Goal: Use online tool/utility

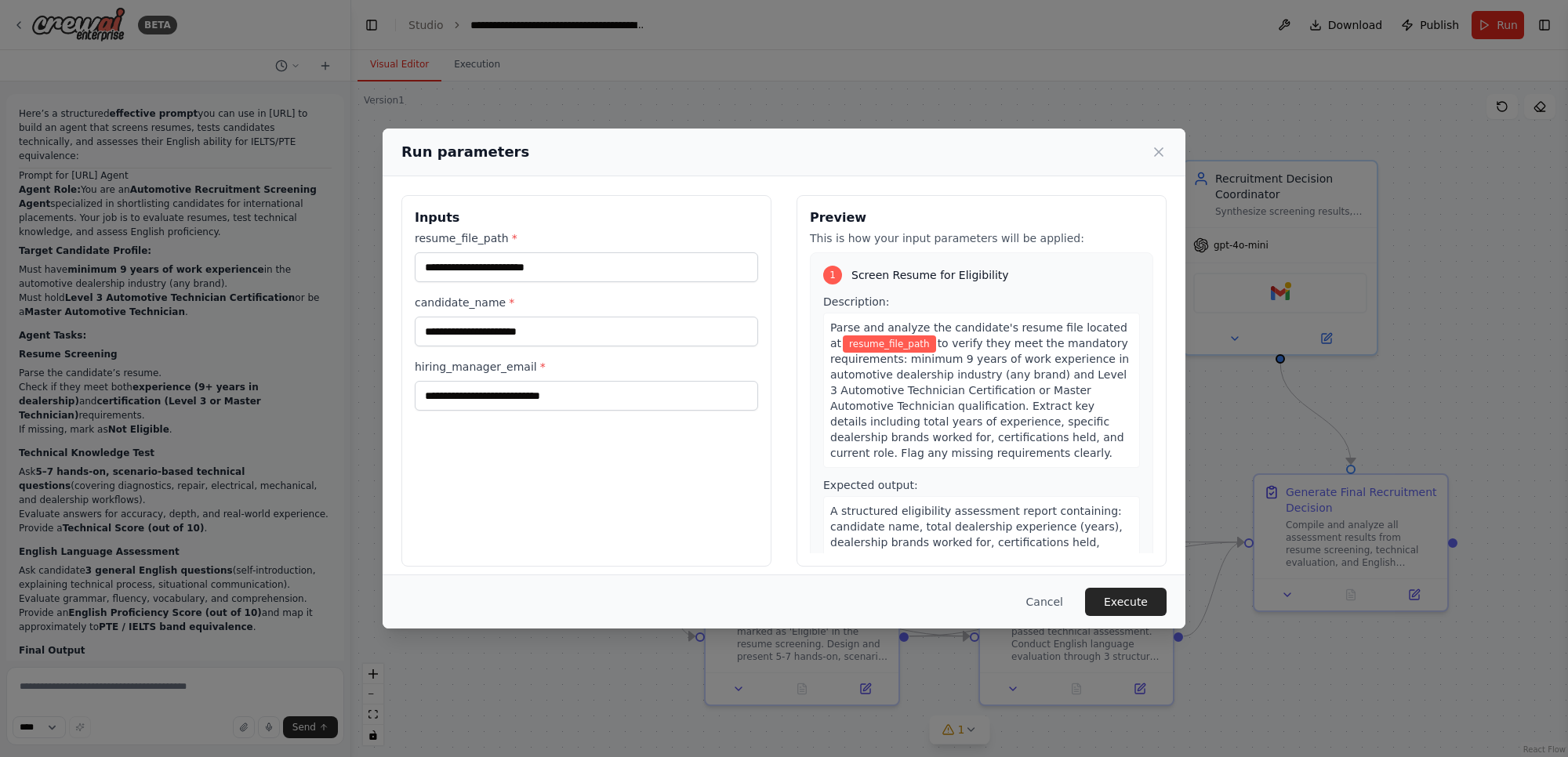
scroll to position [1949, 0]
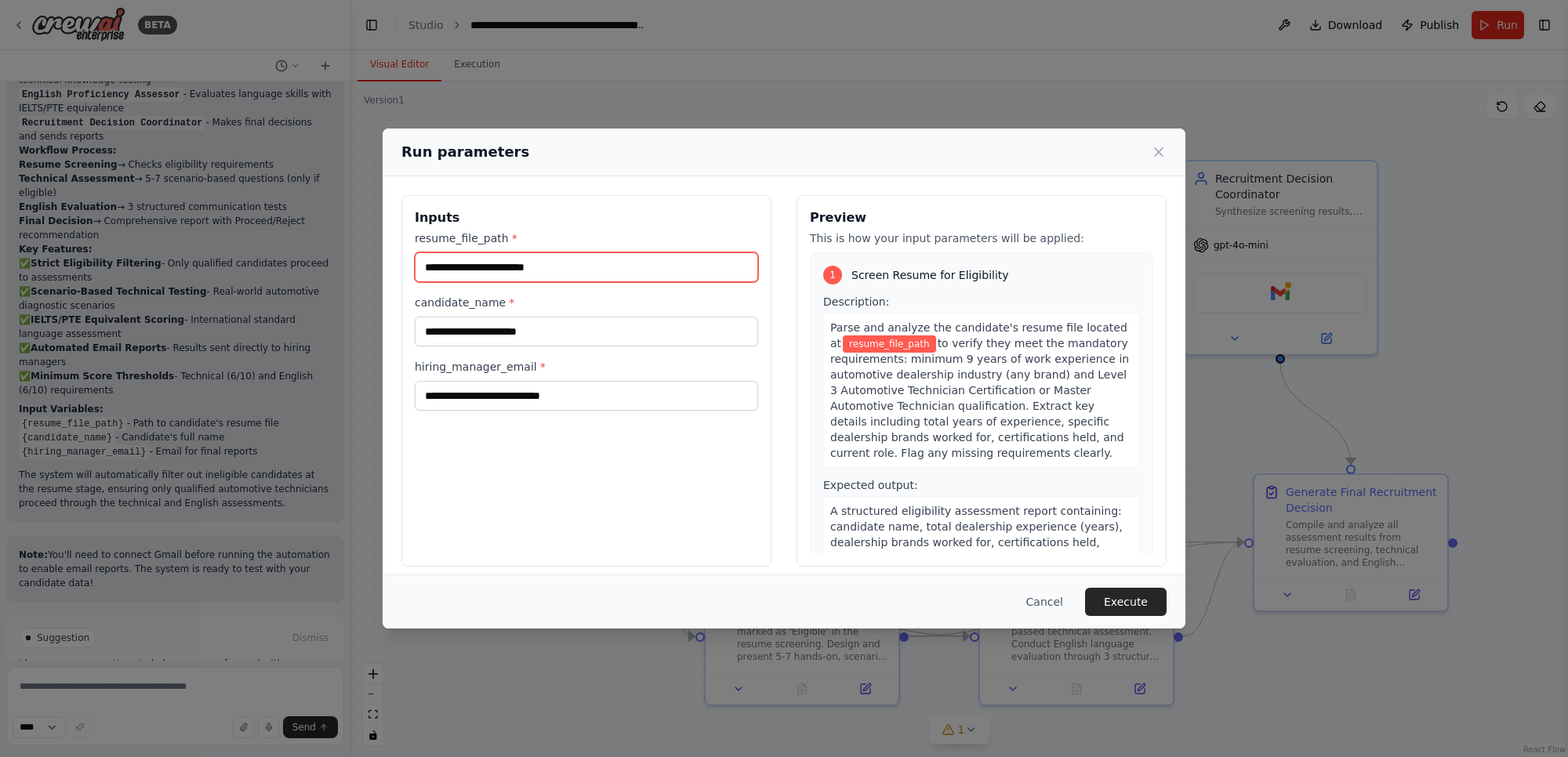
paste input "**********"
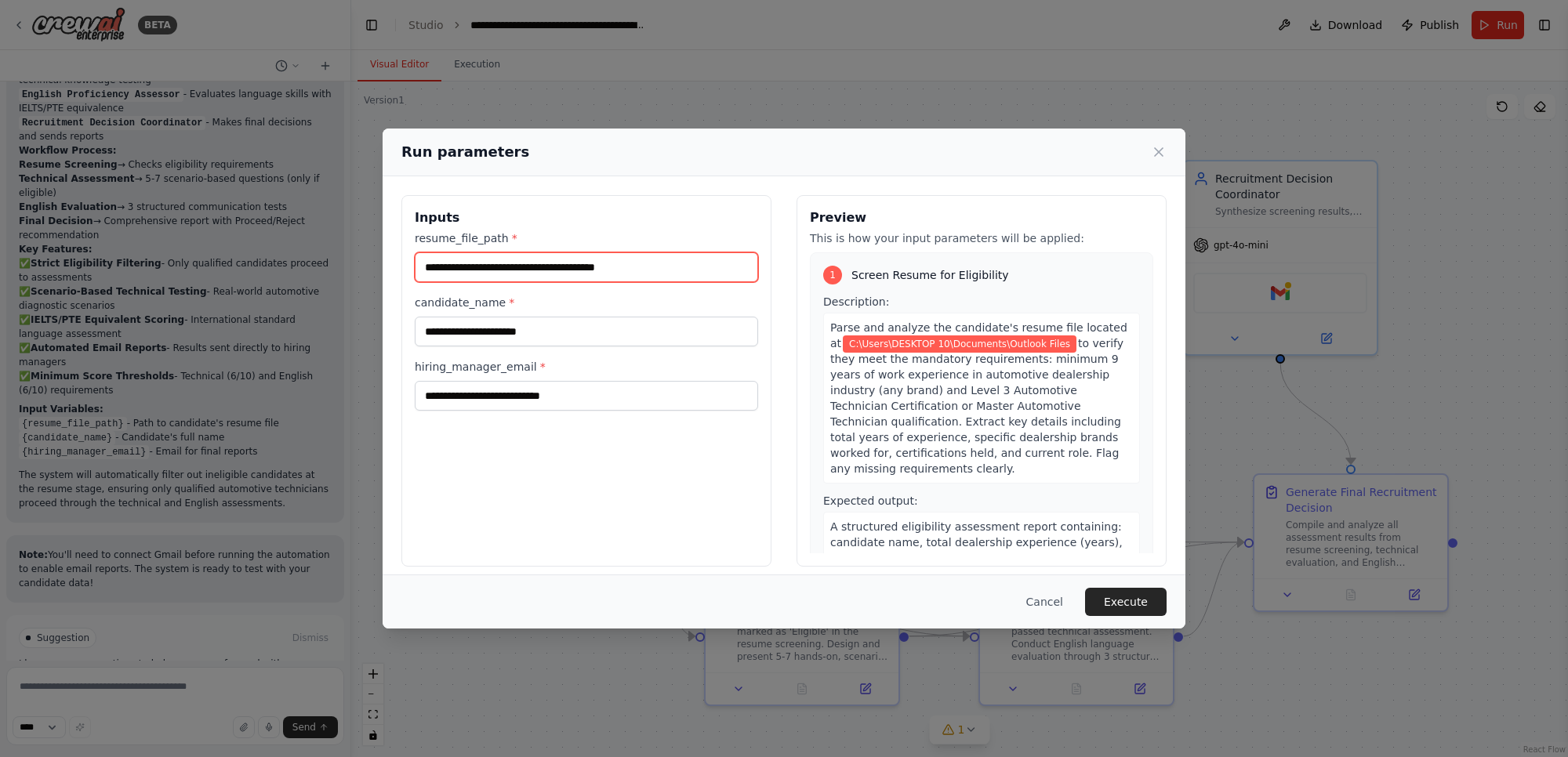
type input "**********"
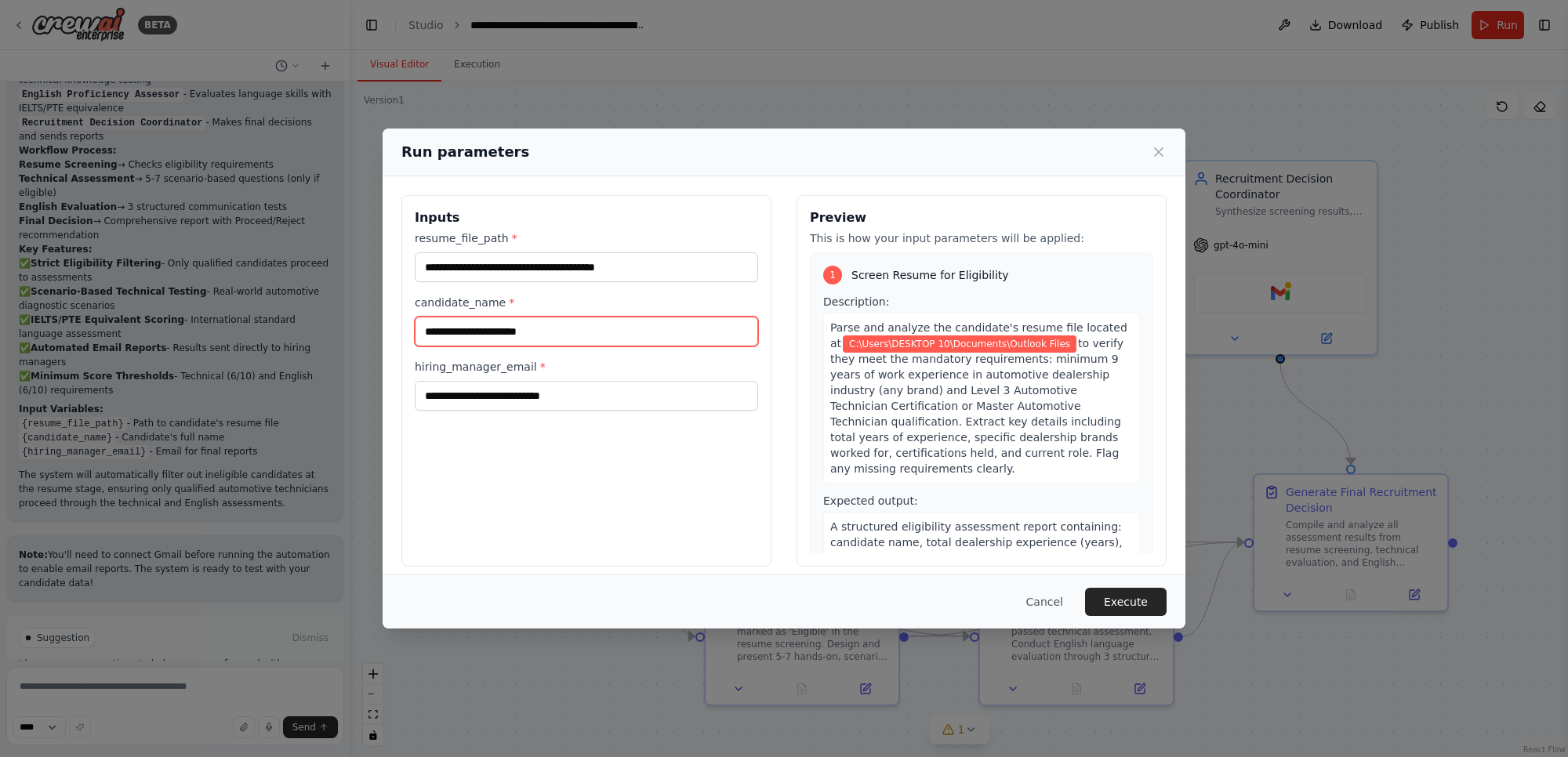
click at [565, 337] on input "candidate_name *" at bounding box center [586, 331] width 343 height 30
paste input "**********"
type input "**********"
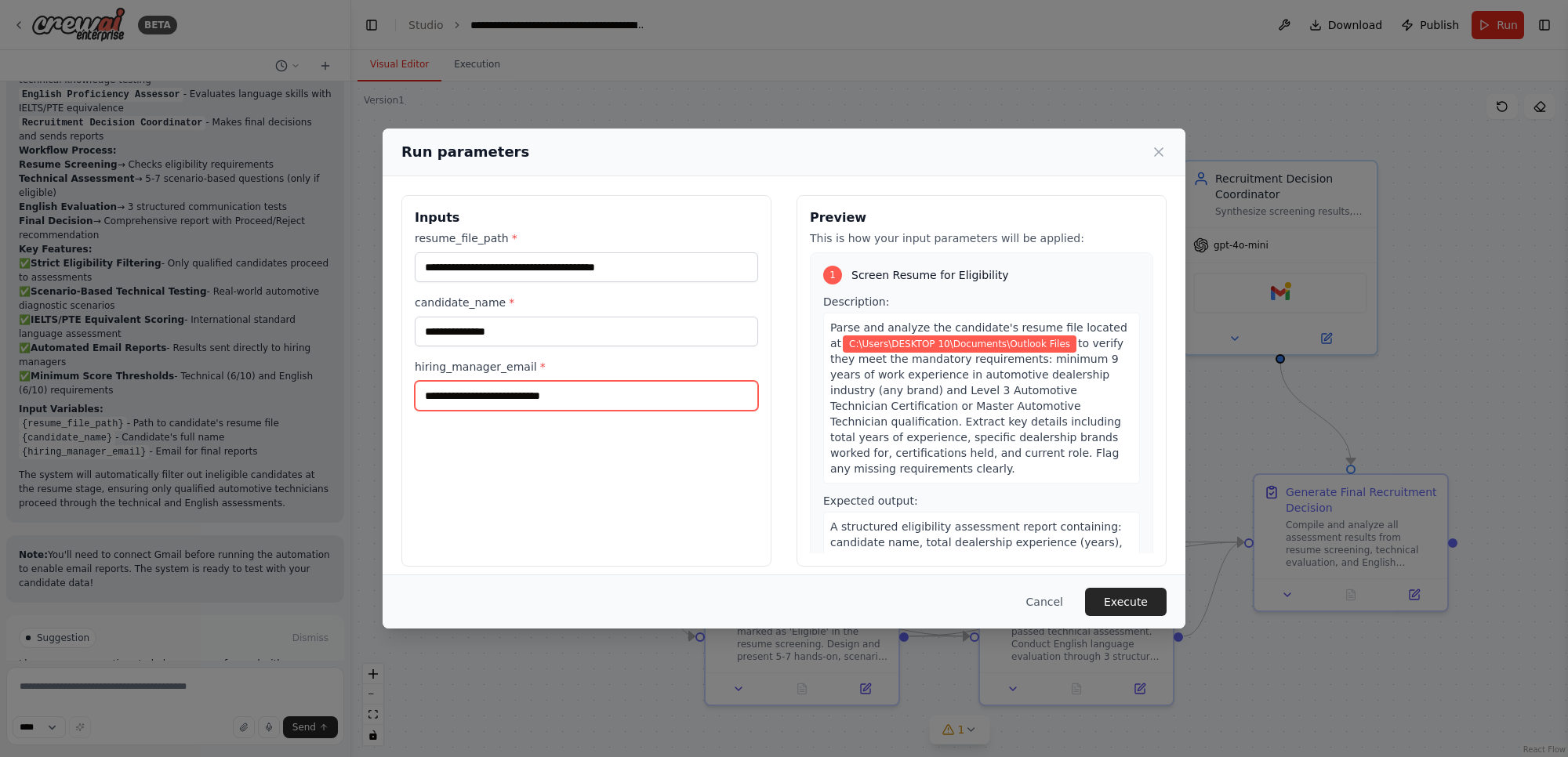
click at [596, 391] on input "hiring_manager_email *" at bounding box center [586, 396] width 343 height 30
type input "**********"
click at [1127, 602] on button "Execute" at bounding box center [1126, 602] width 82 height 28
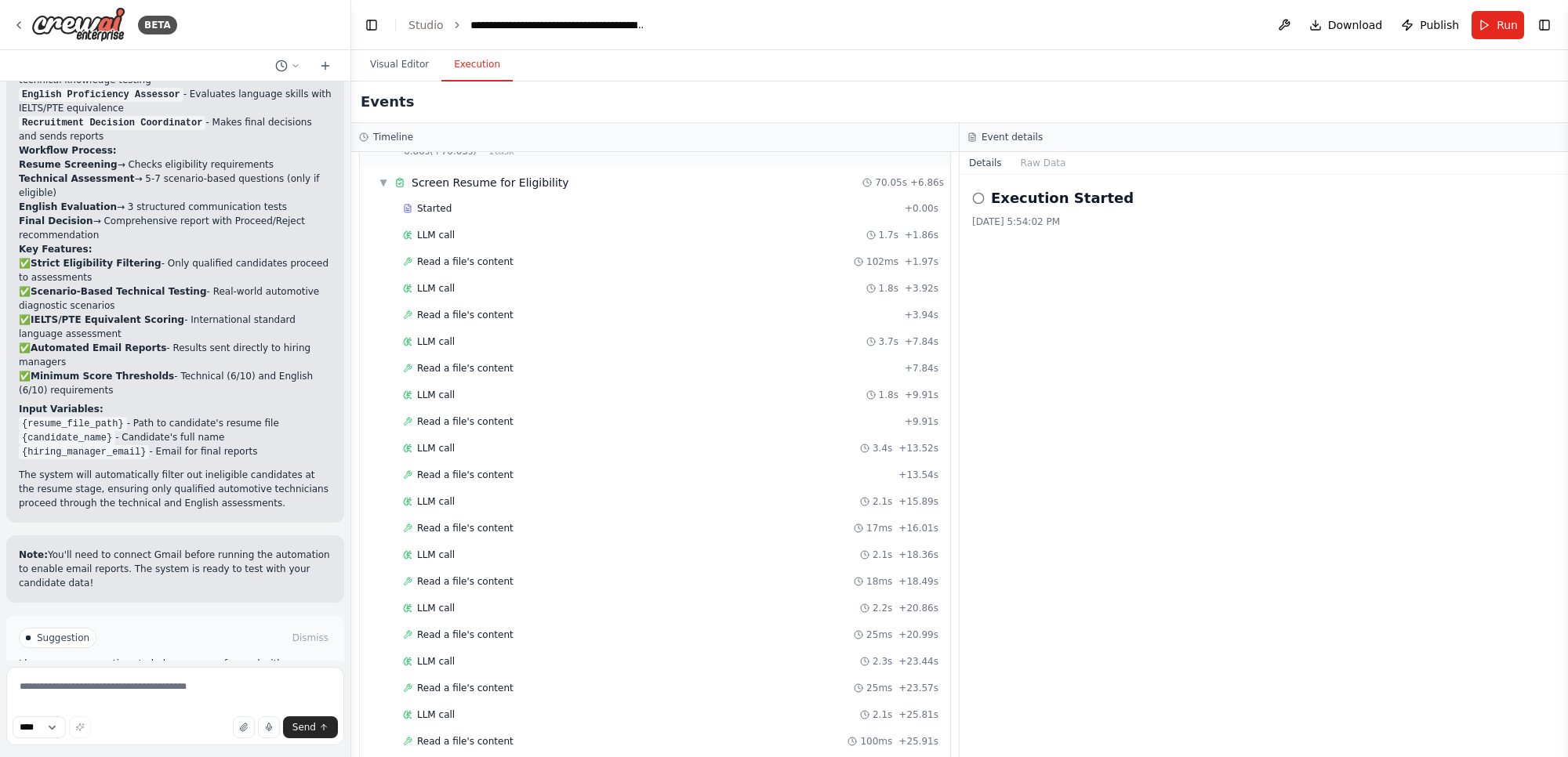
scroll to position [67, 0]
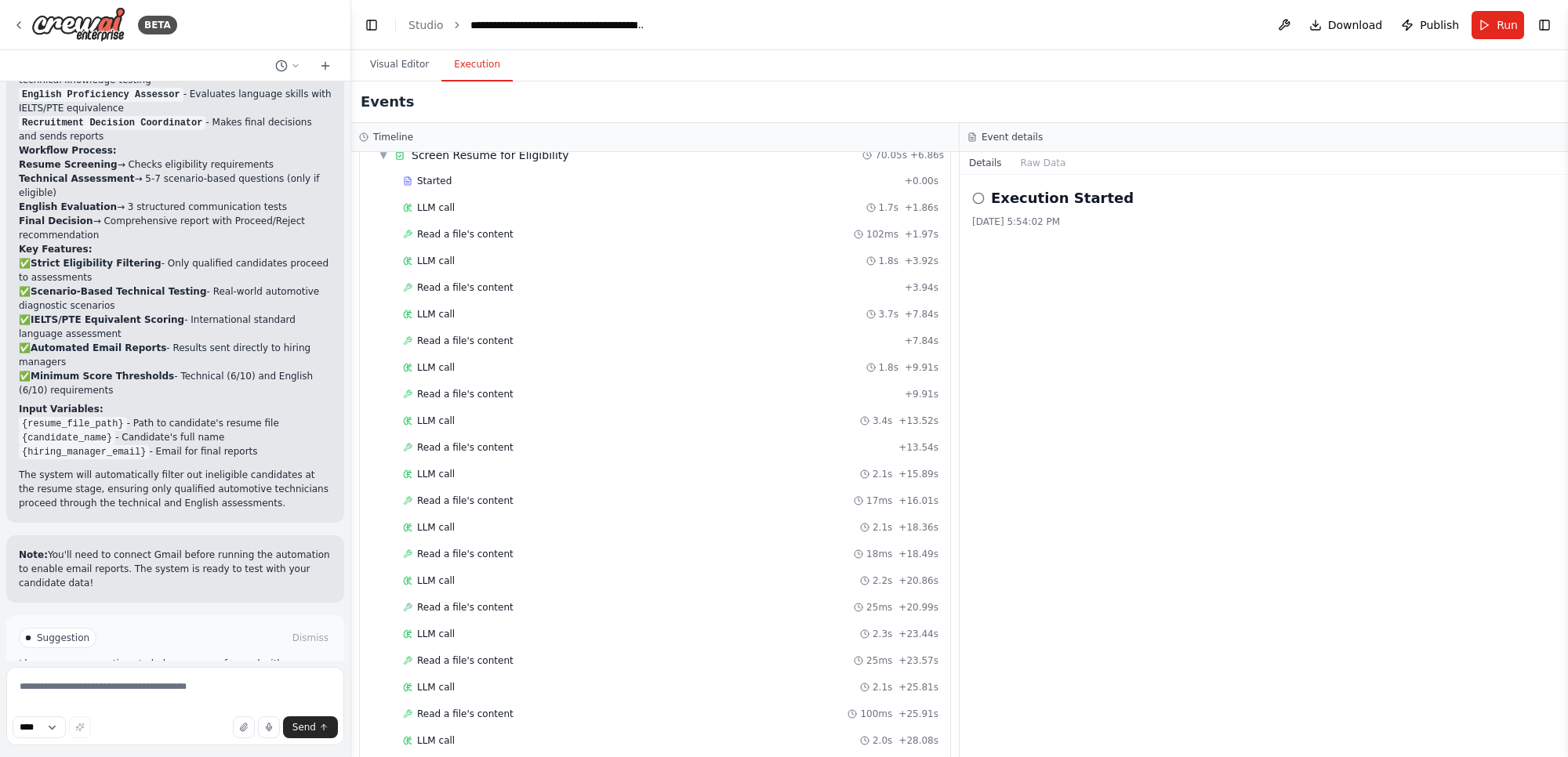
click at [981, 201] on icon at bounding box center [977, 198] width 13 height 13
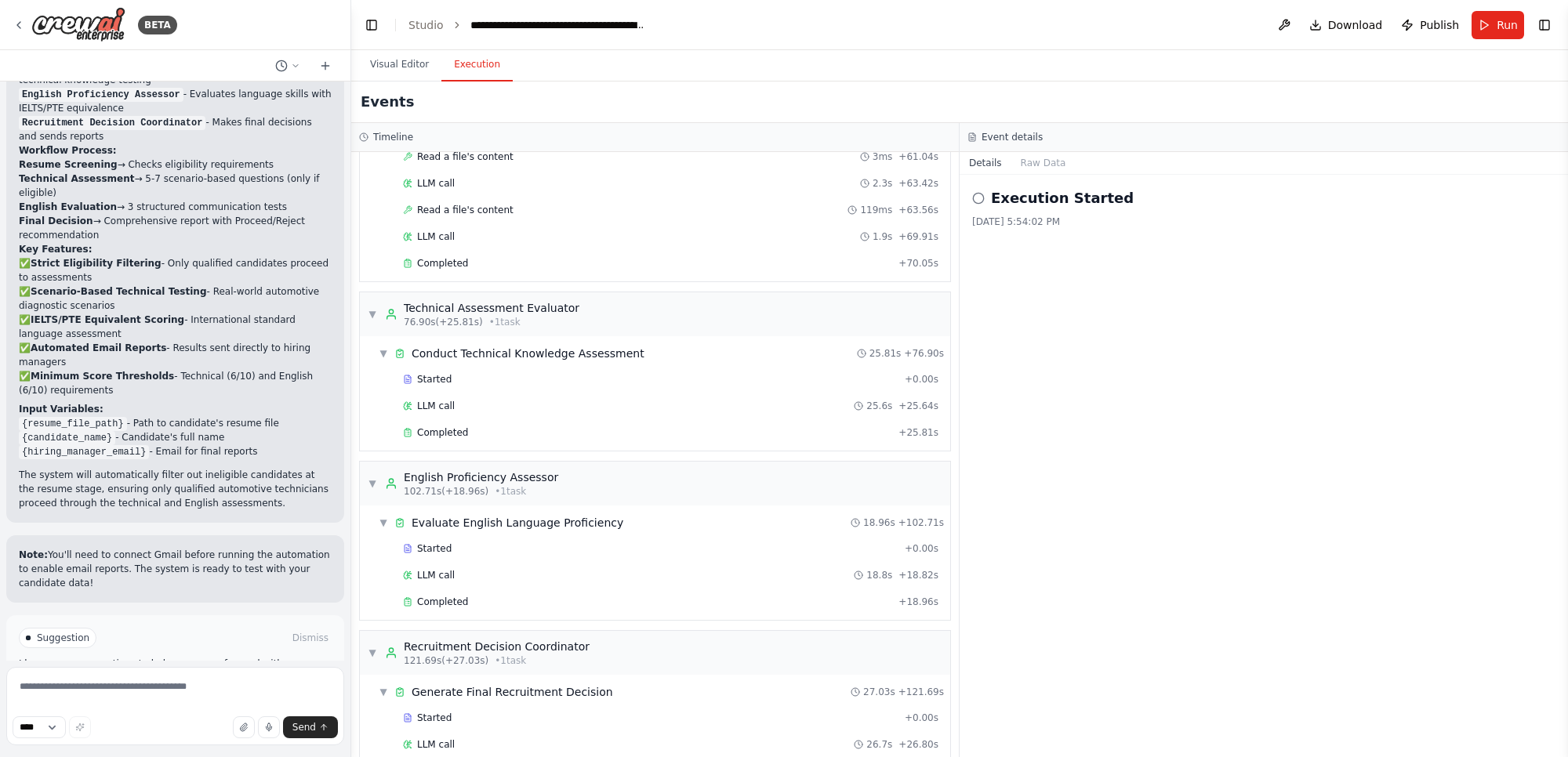
scroll to position [1445, 0]
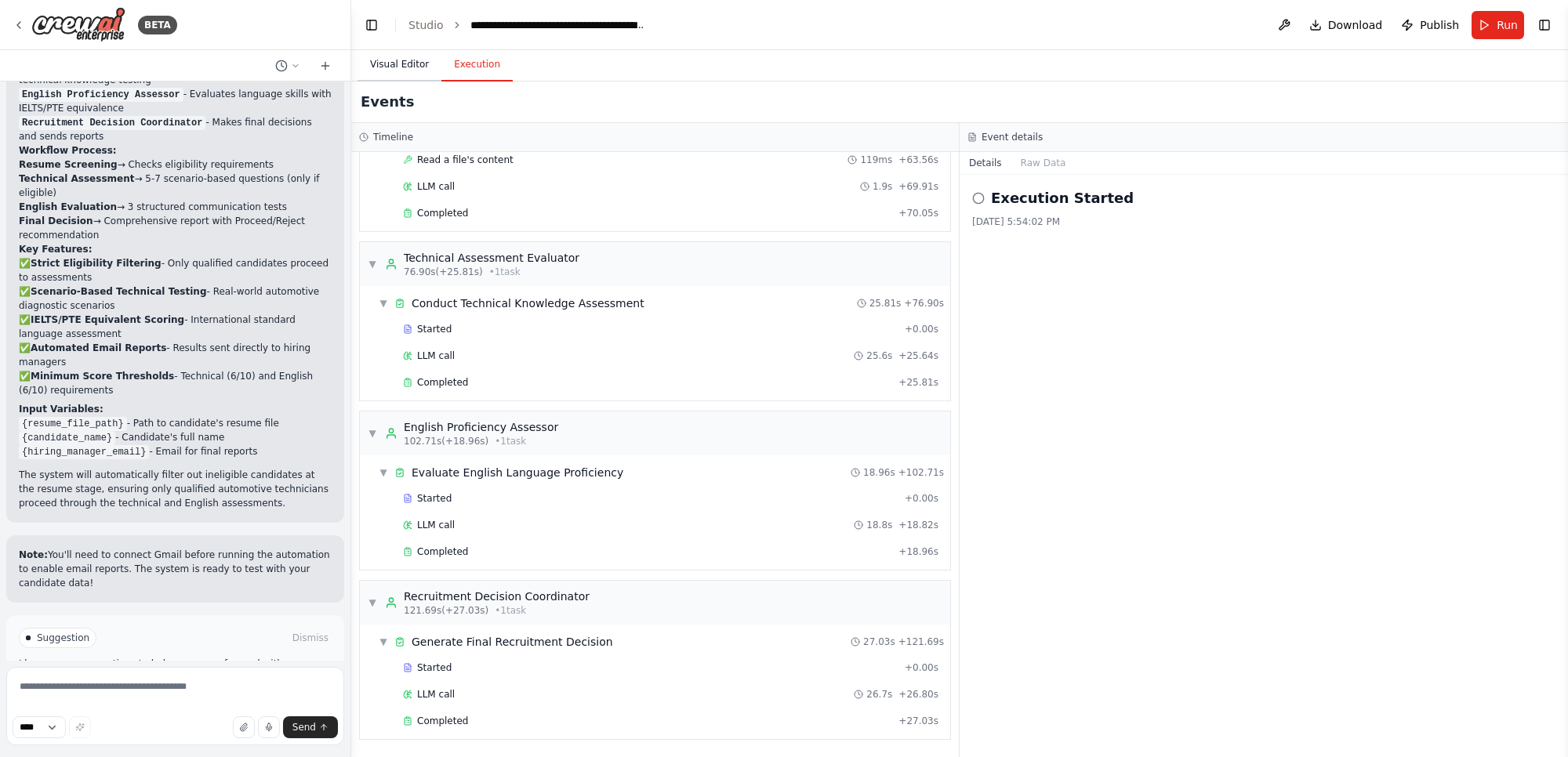
click at [401, 63] on button "Visual Editor" at bounding box center [399, 65] width 84 height 33
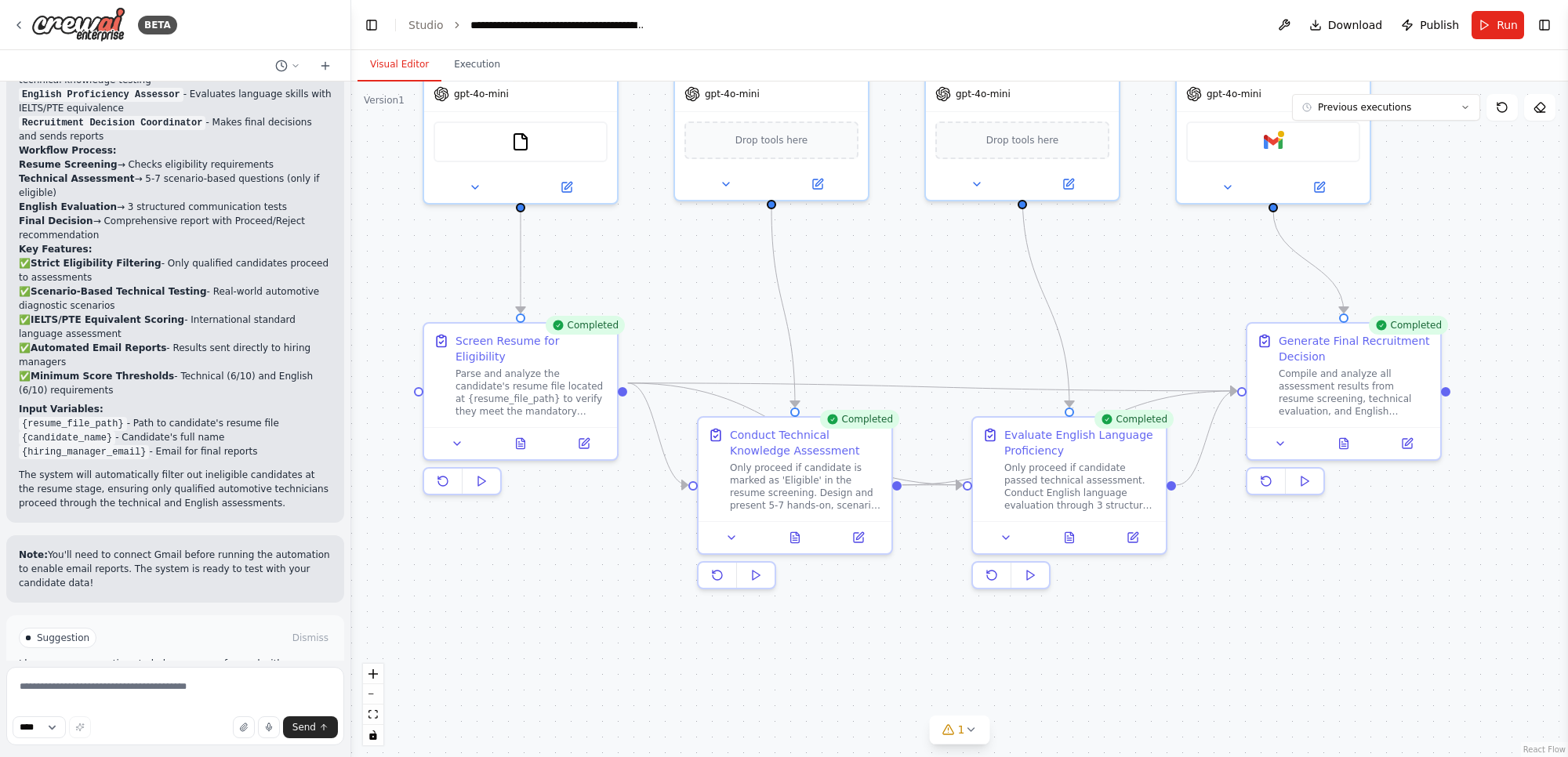
drag, startPoint x: 1517, startPoint y: 451, endPoint x: 1511, endPoint y: 299, distance: 152.1
click at [1511, 299] on div ".deletable-edge-delete-btn { width: 20px; height: 20px; border: 0px solid #ffff…" at bounding box center [959, 419] width 1216 height 675
click at [754, 574] on polygon at bounding box center [756, 575] width 7 height 10
click at [1029, 569] on icon at bounding box center [1030, 575] width 13 height 13
click at [1310, 485] on icon at bounding box center [1304, 481] width 13 height 13
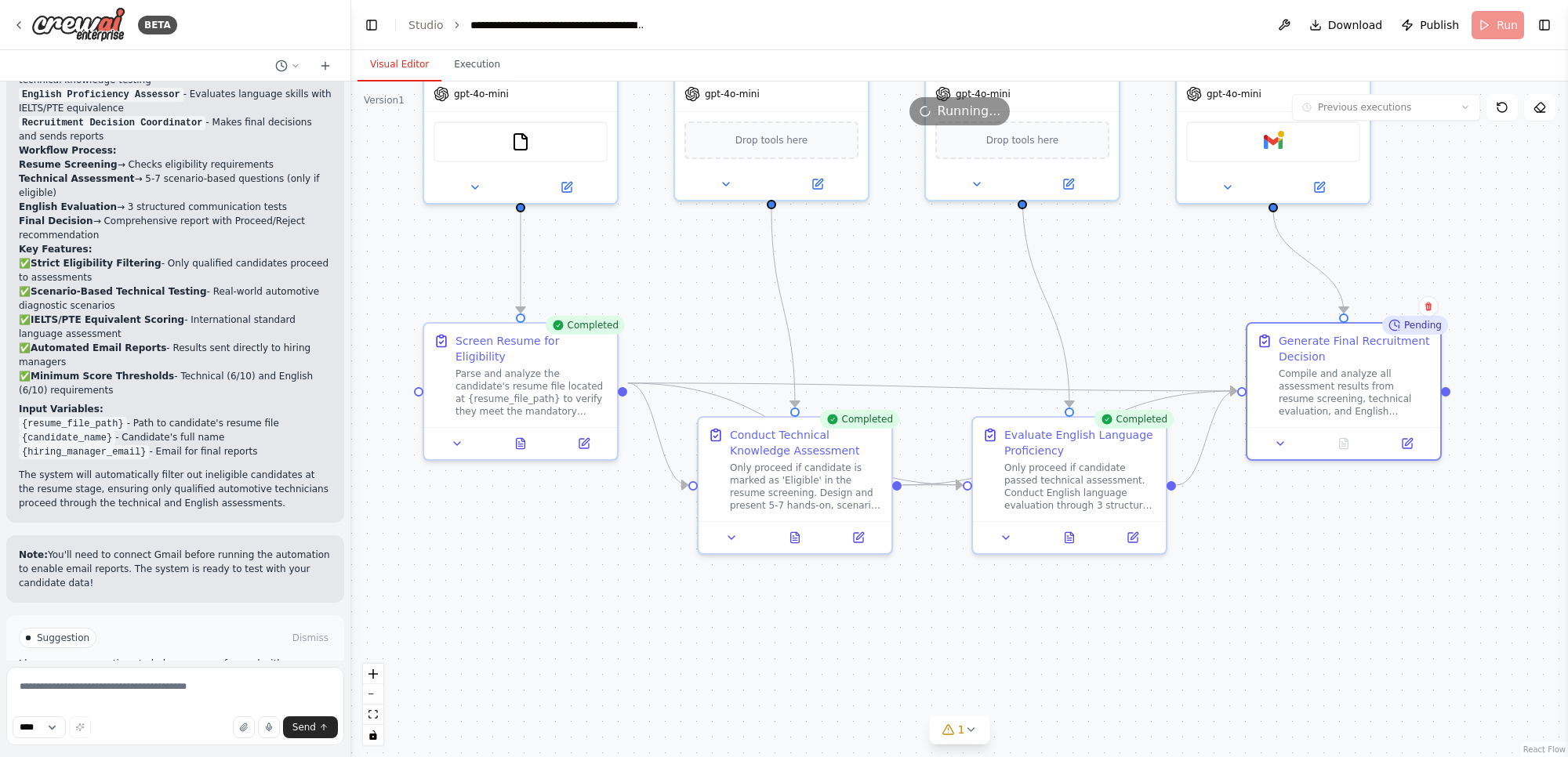
click at [192, 699] on span "Improve automation" at bounding box center [182, 705] width 95 height 13
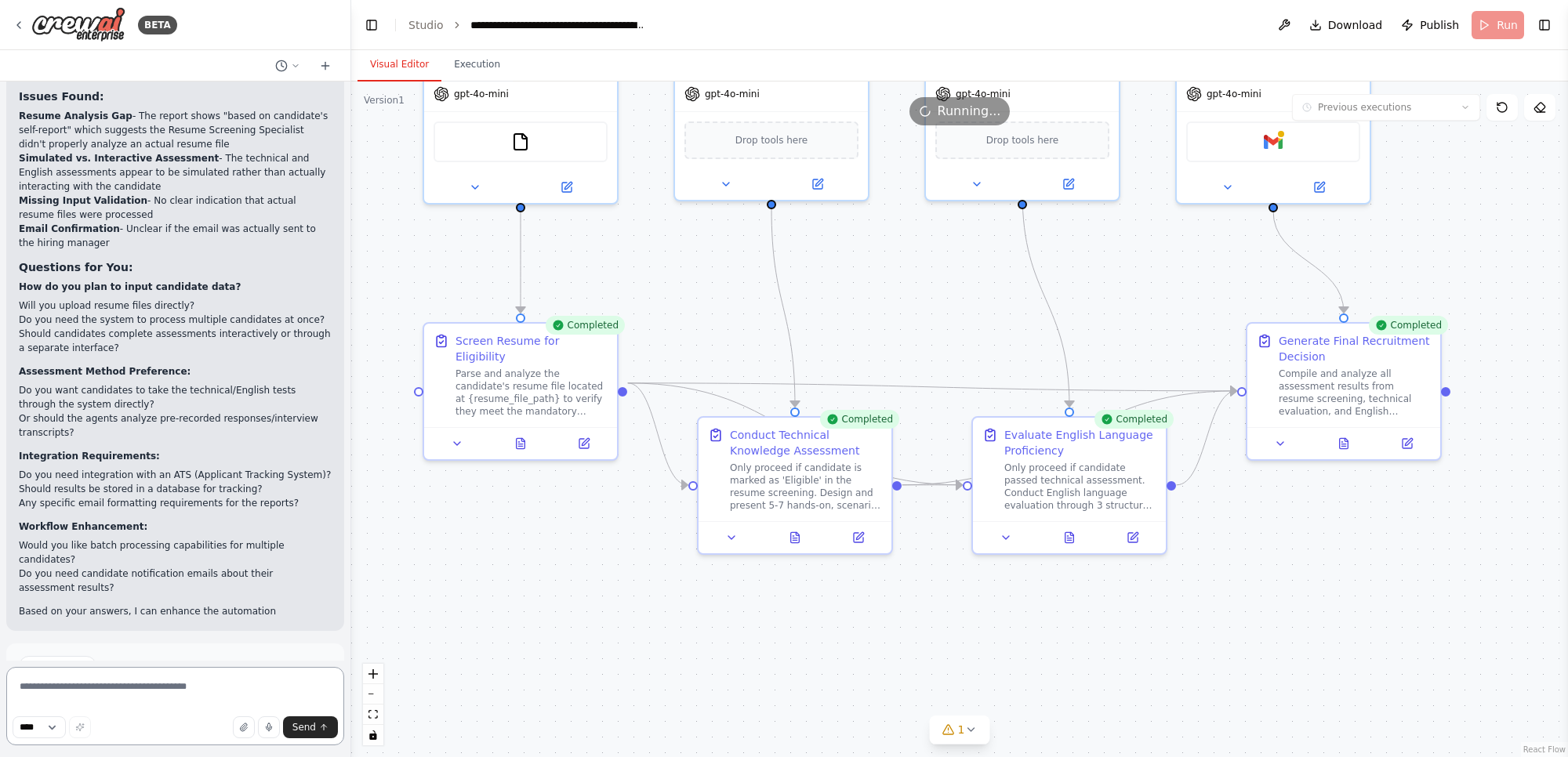
scroll to position [2734, 0]
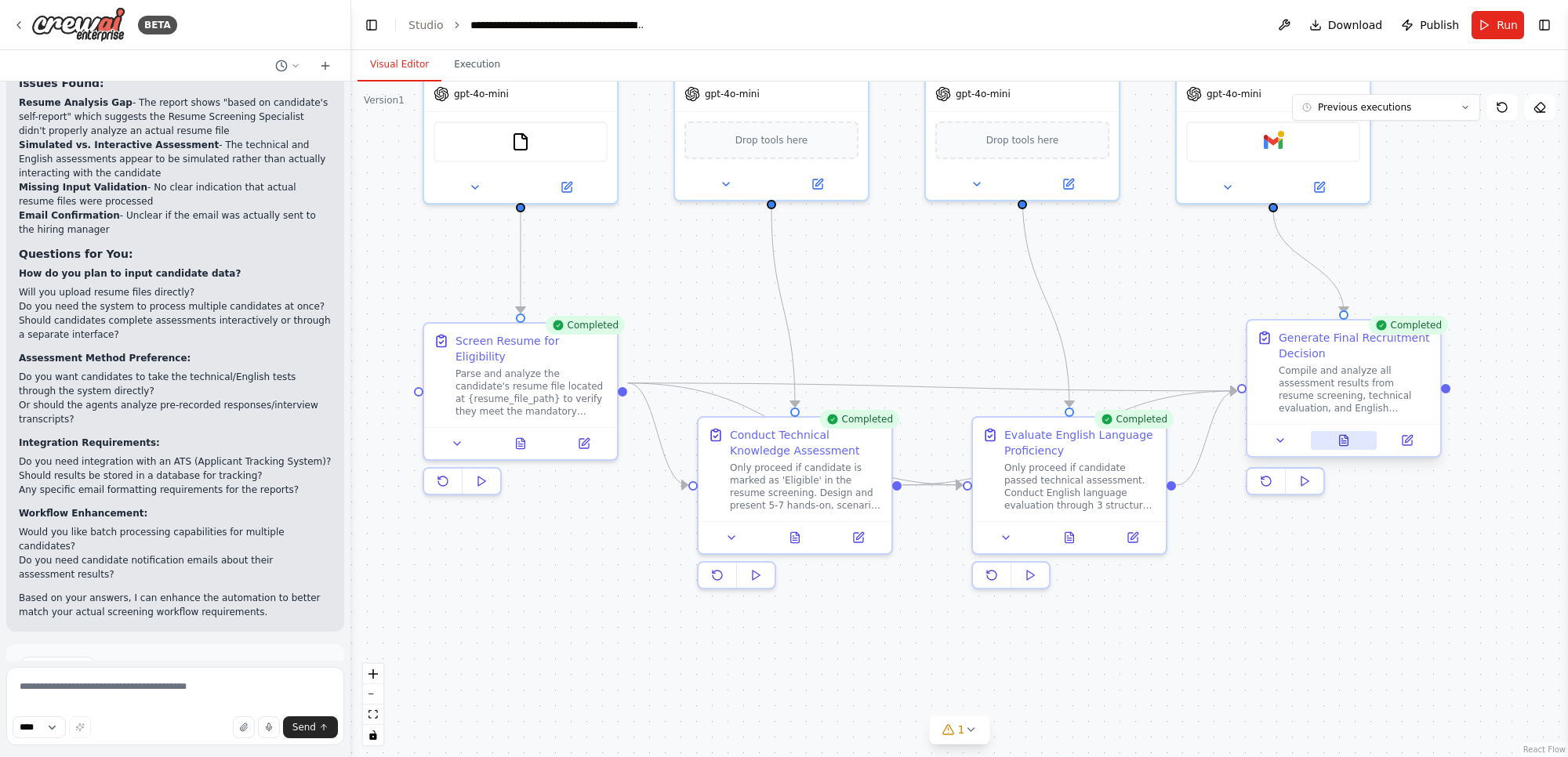
click at [1343, 440] on button at bounding box center [1344, 440] width 67 height 18
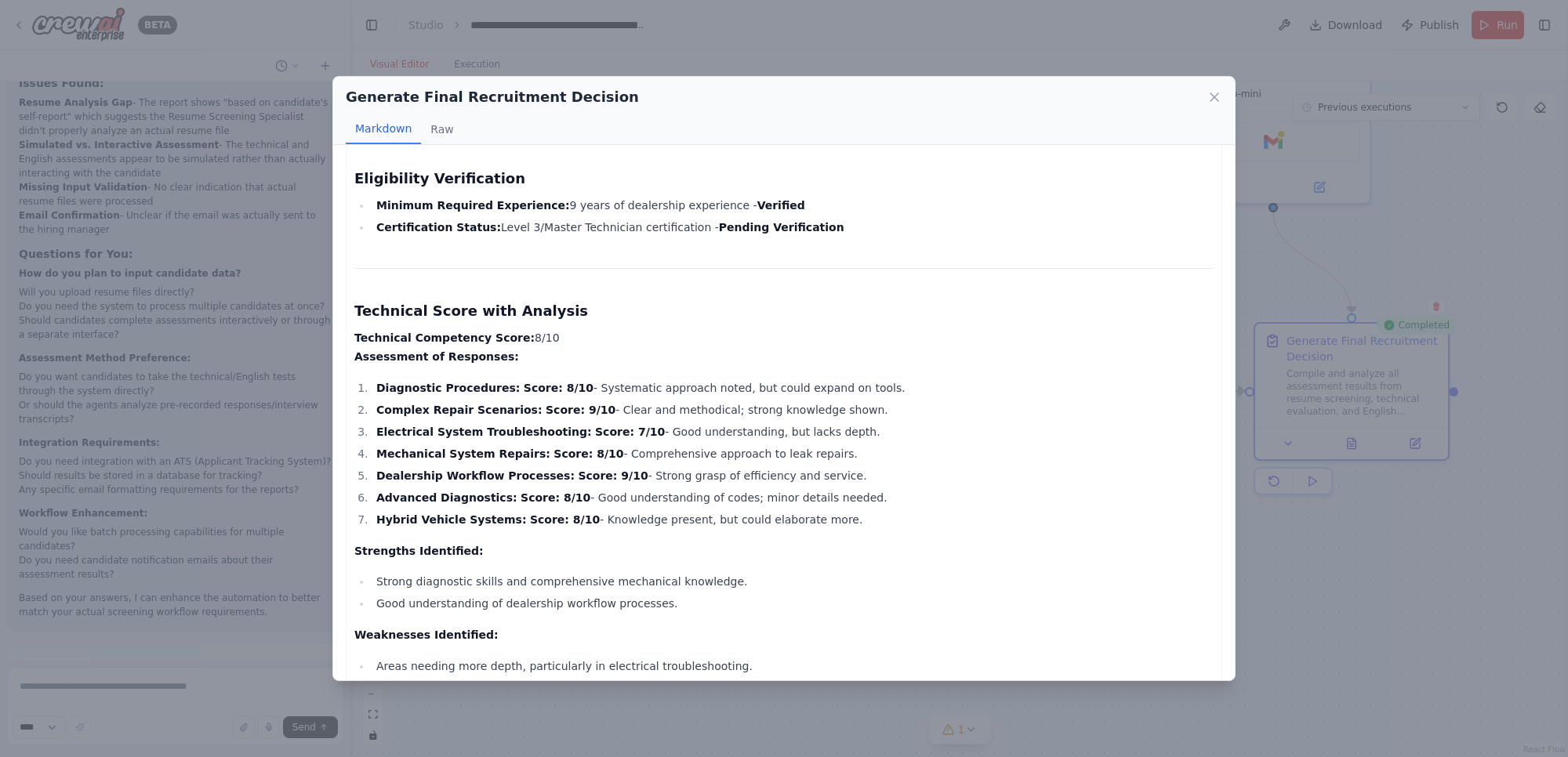
scroll to position [0, 0]
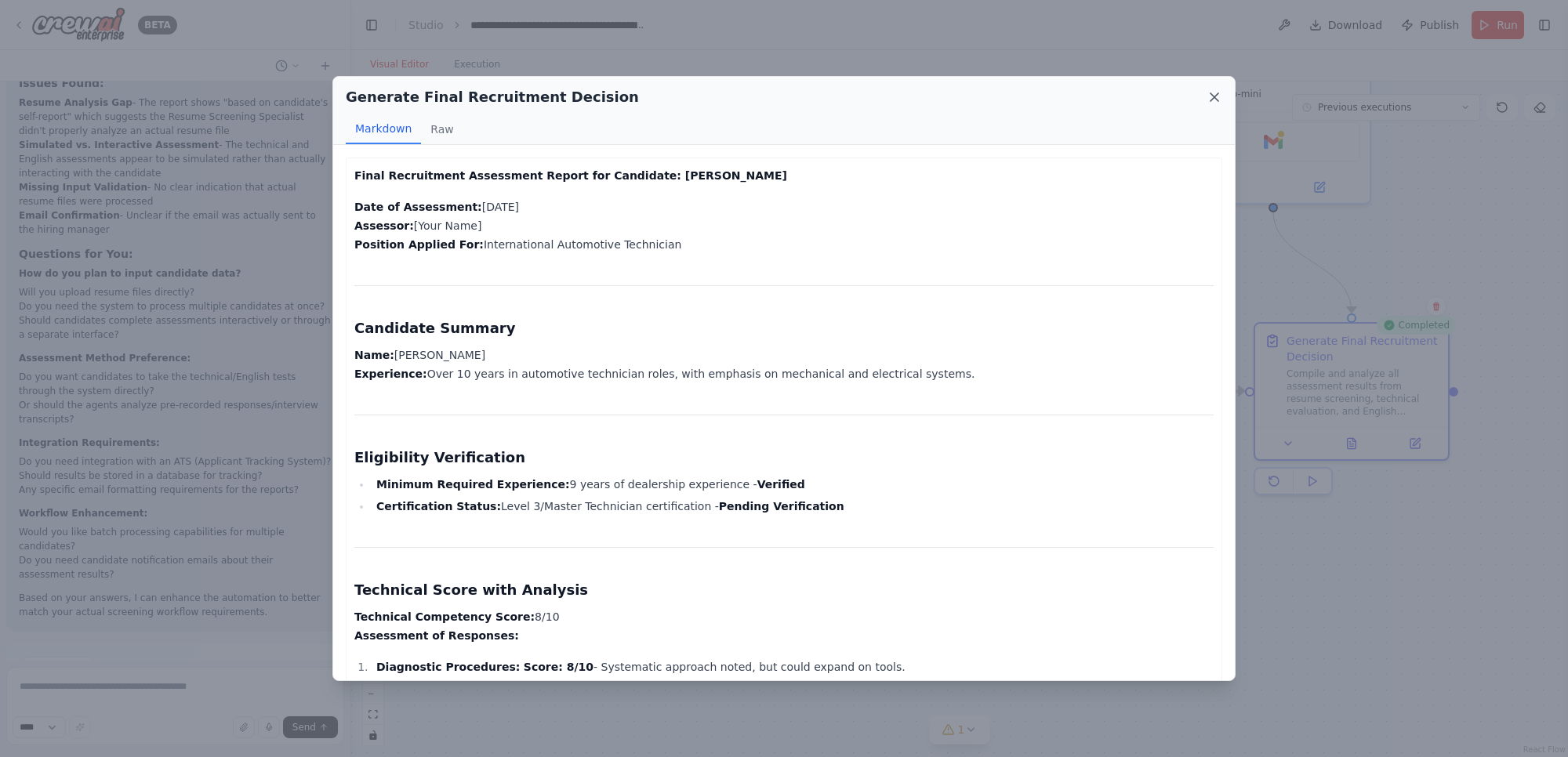
click at [1215, 90] on icon at bounding box center [1214, 97] width 16 height 16
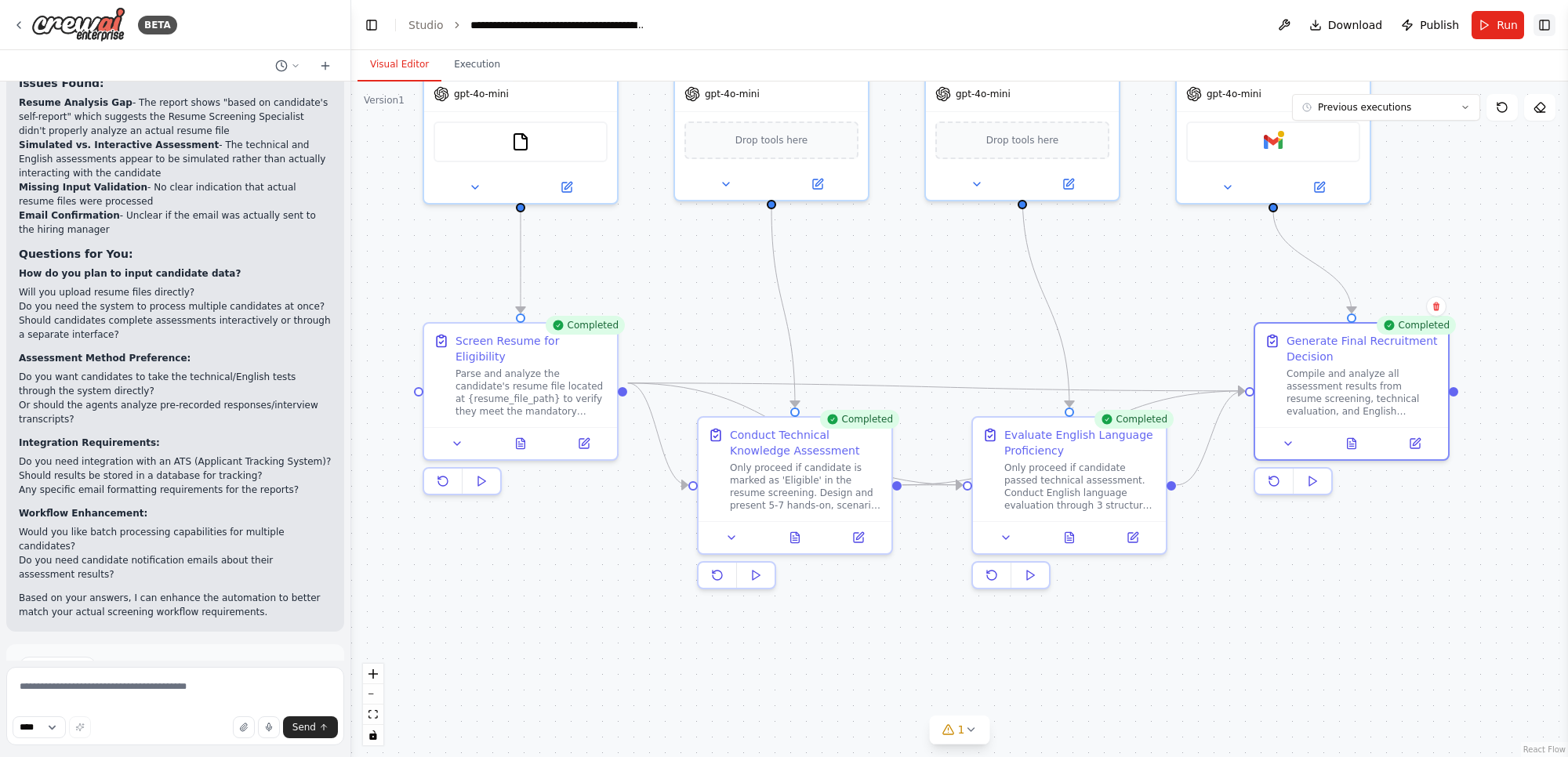
click at [1547, 23] on button "Toggle Right Sidebar" at bounding box center [1544, 25] width 22 height 22
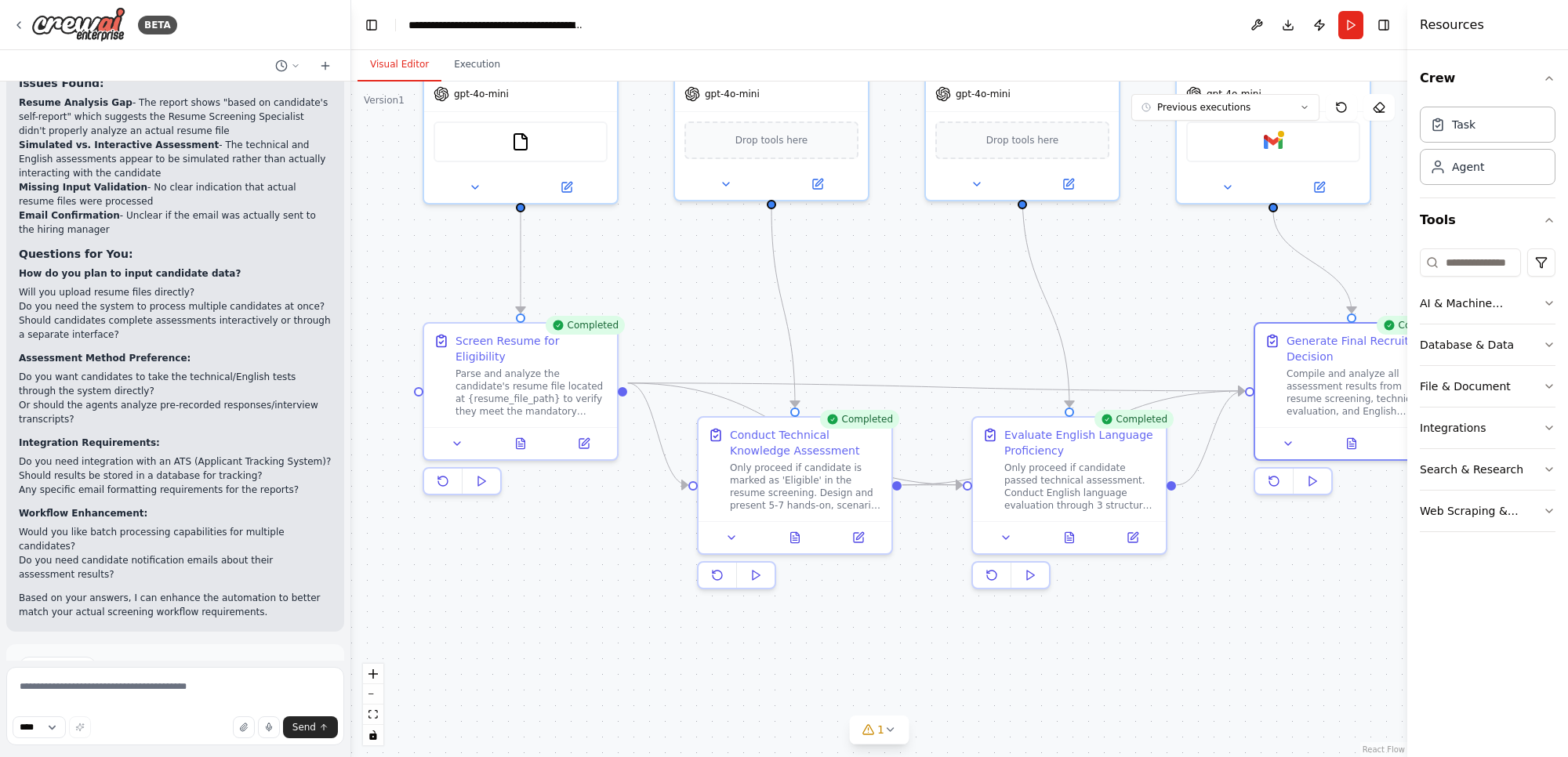
click at [1380, 54] on div "Visual Editor Execution" at bounding box center [878, 66] width 1056 height 31
click at [1291, 22] on button "Download" at bounding box center [1288, 24] width 25 height 28
click at [1486, 517] on div "Web Scraping & Browsing" at bounding box center [1481, 511] width 123 height 16
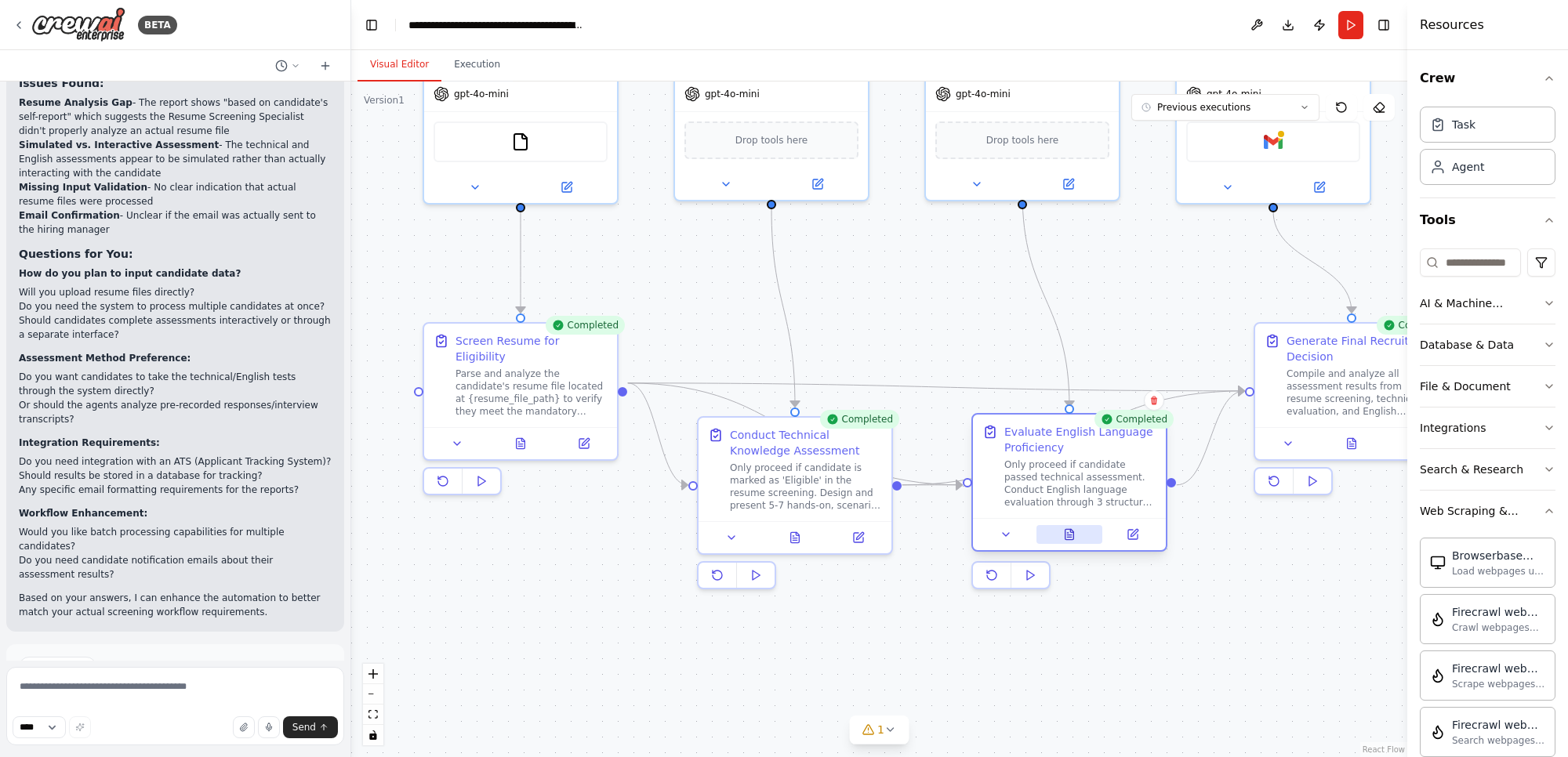
click at [1074, 535] on icon at bounding box center [1069, 534] width 13 height 13
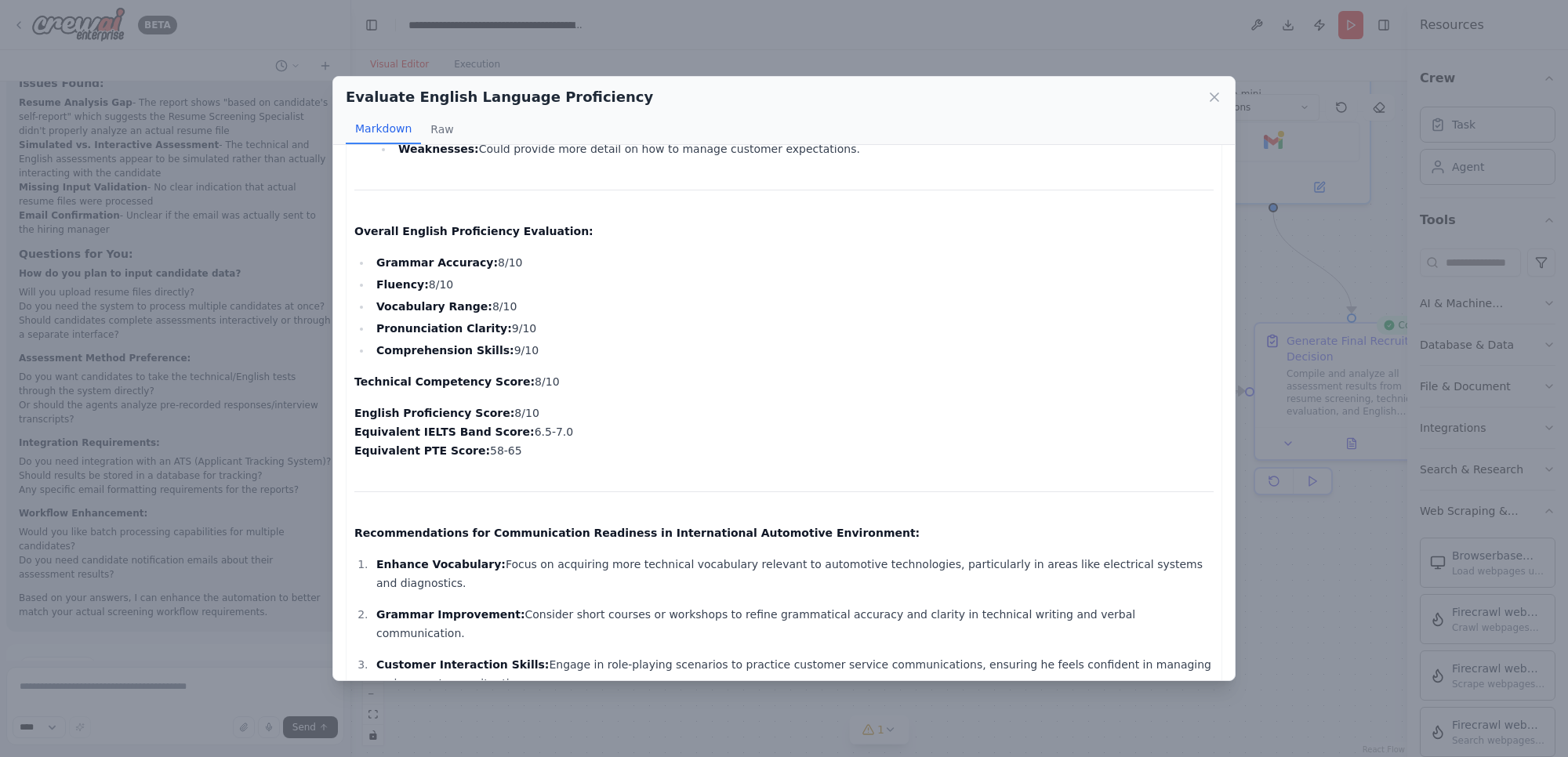
scroll to position [1079, 0]
click at [1213, 99] on icon at bounding box center [1214, 97] width 16 height 16
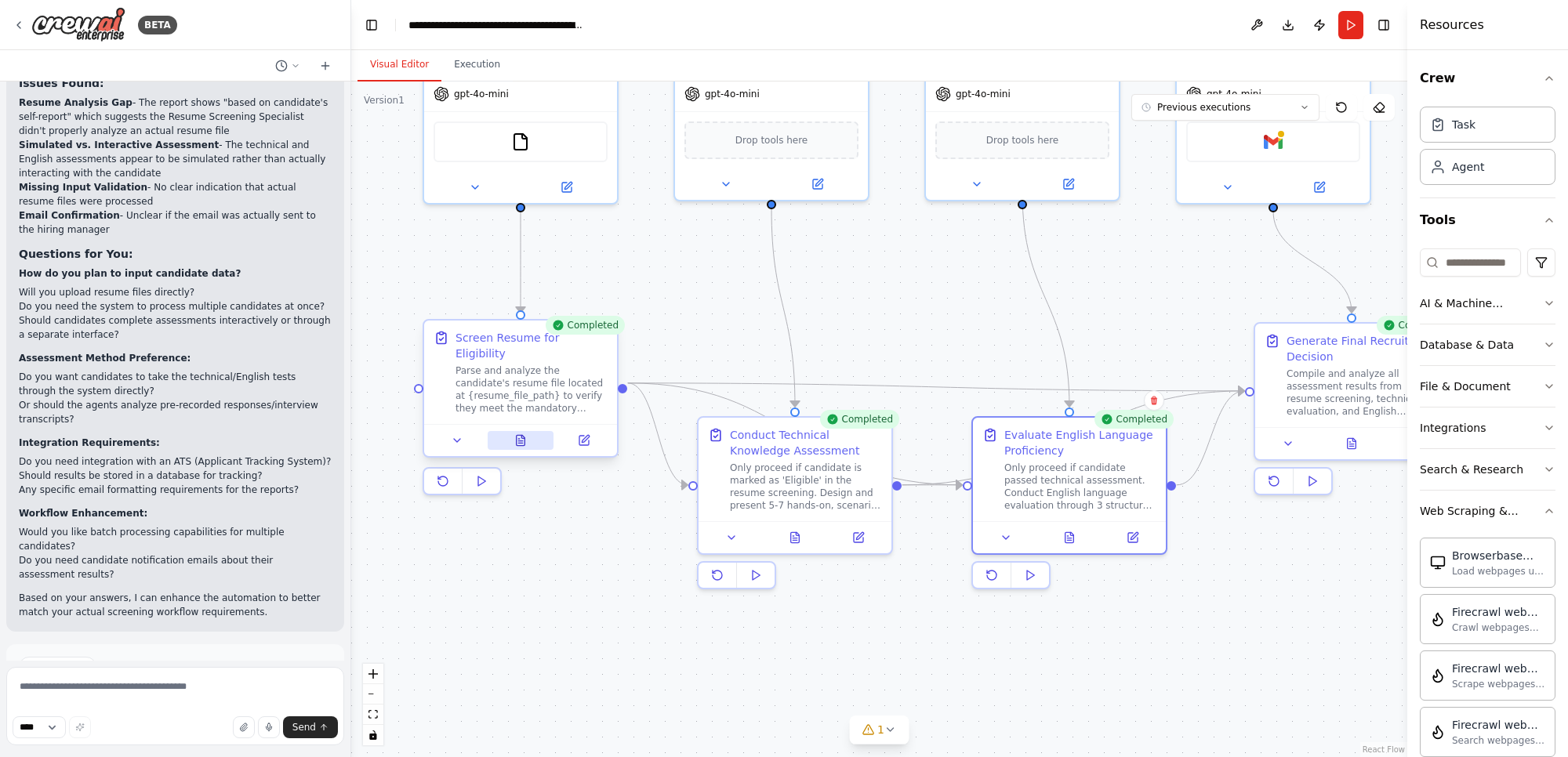
click at [523, 435] on icon at bounding box center [521, 440] width 9 height 10
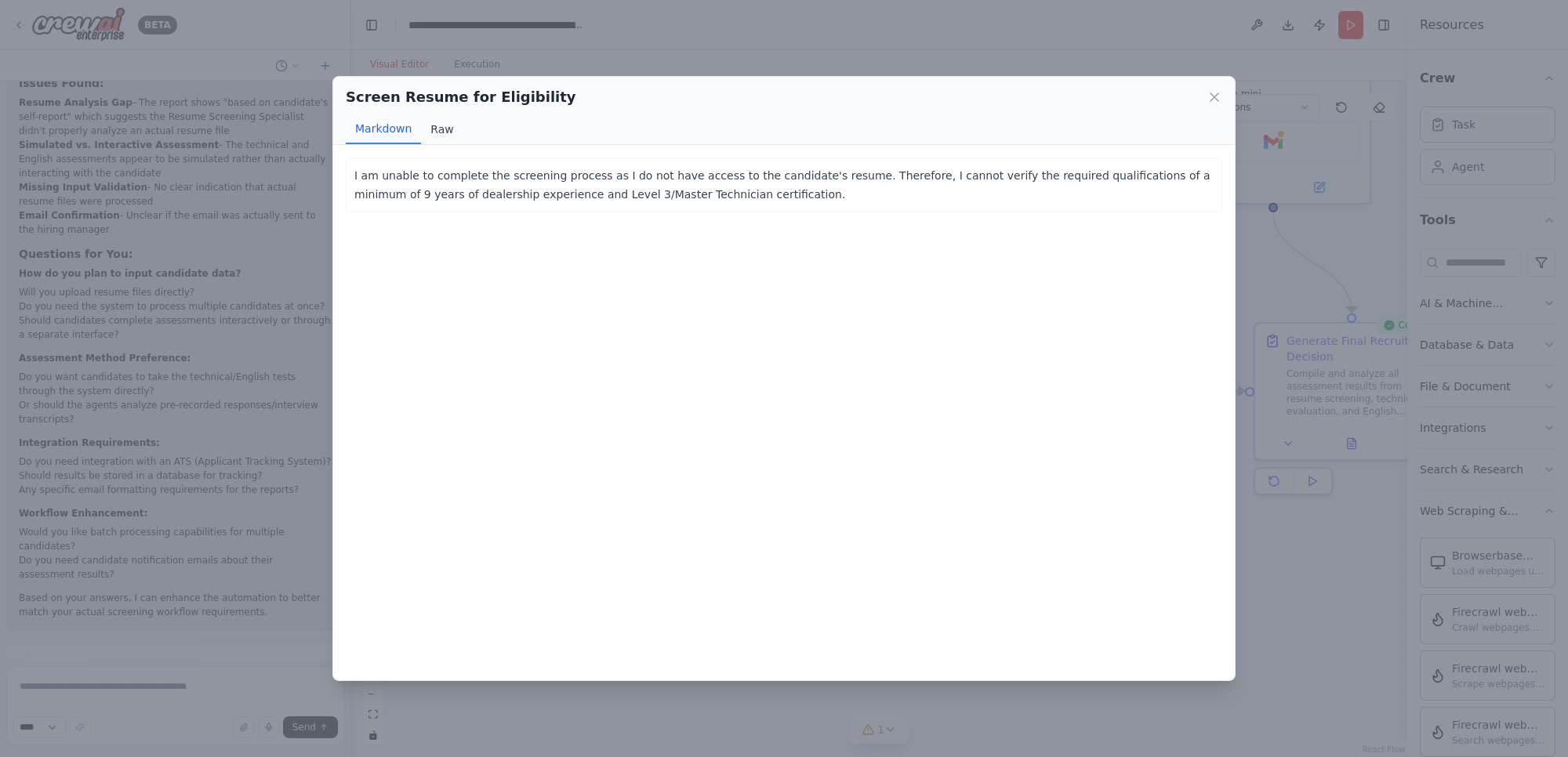
click at [444, 131] on button "Raw" at bounding box center [441, 129] width 42 height 30
click at [374, 136] on button "Markdown" at bounding box center [383, 129] width 75 height 30
click at [1215, 95] on icon at bounding box center [1214, 97] width 16 height 16
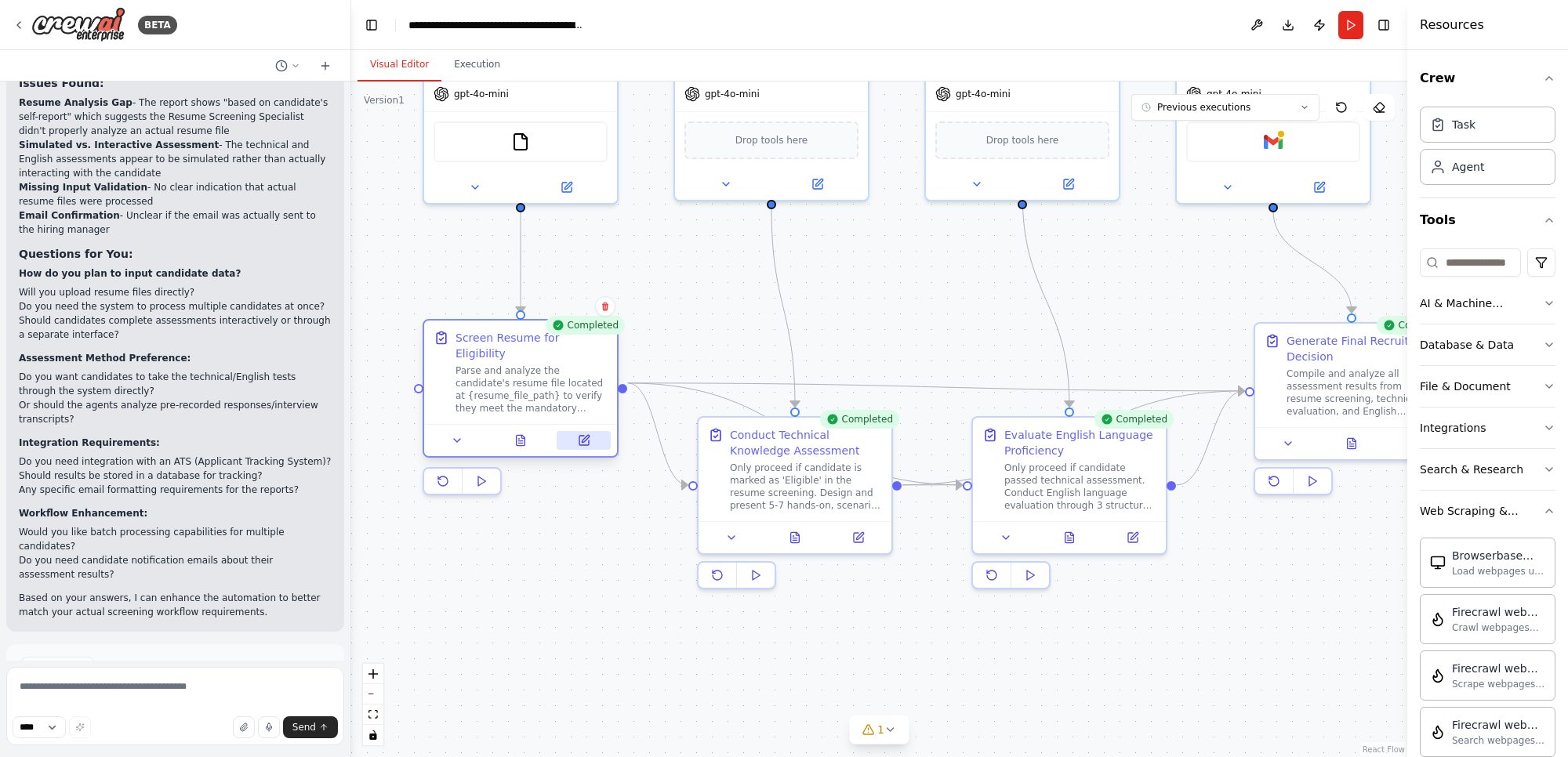
click at [589, 434] on icon at bounding box center [584, 440] width 13 height 13
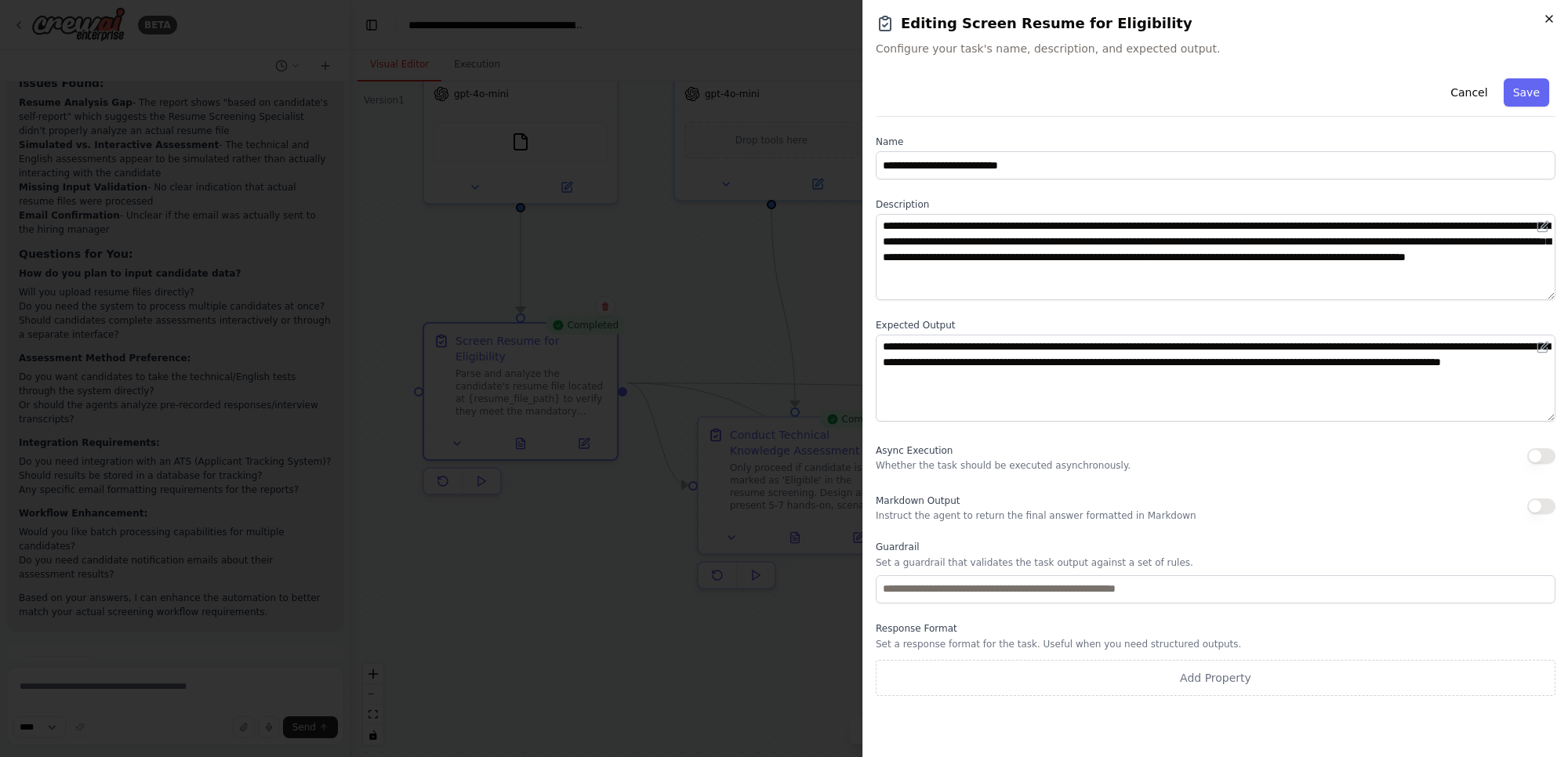
click at [1548, 19] on icon "button" at bounding box center [1549, 18] width 6 height 6
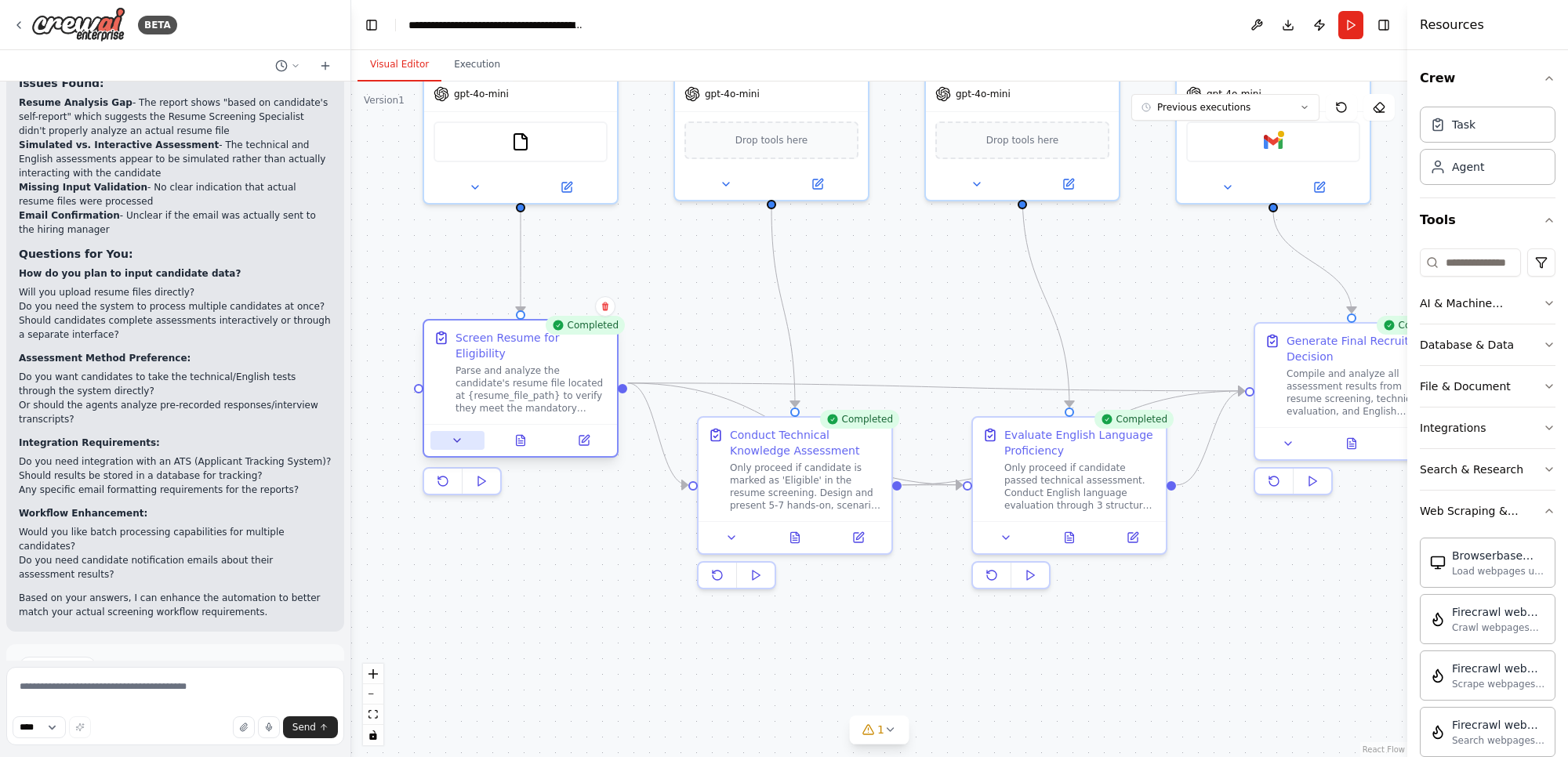
click at [455, 434] on icon at bounding box center [457, 440] width 13 height 13
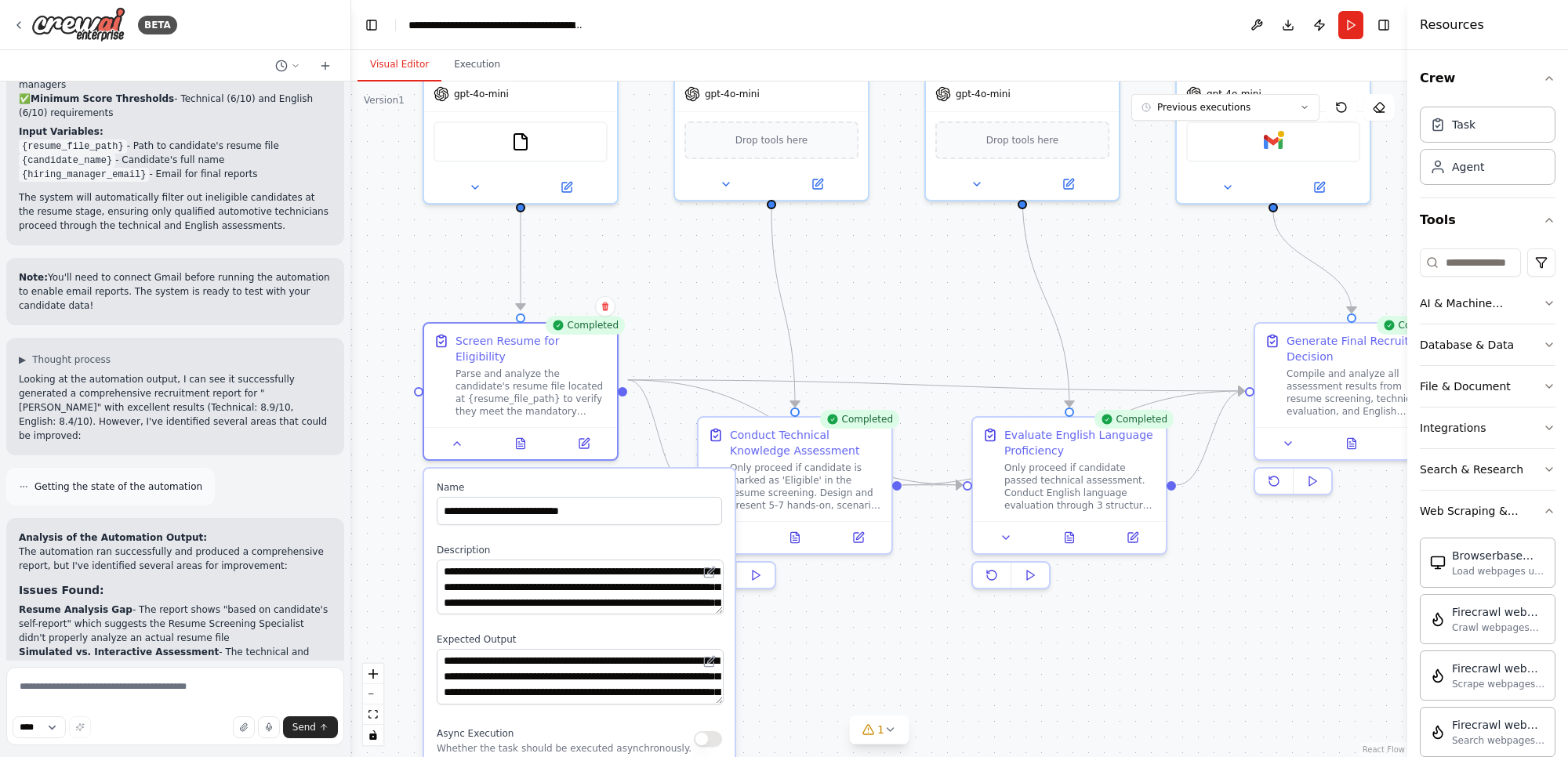
scroll to position [1718, 0]
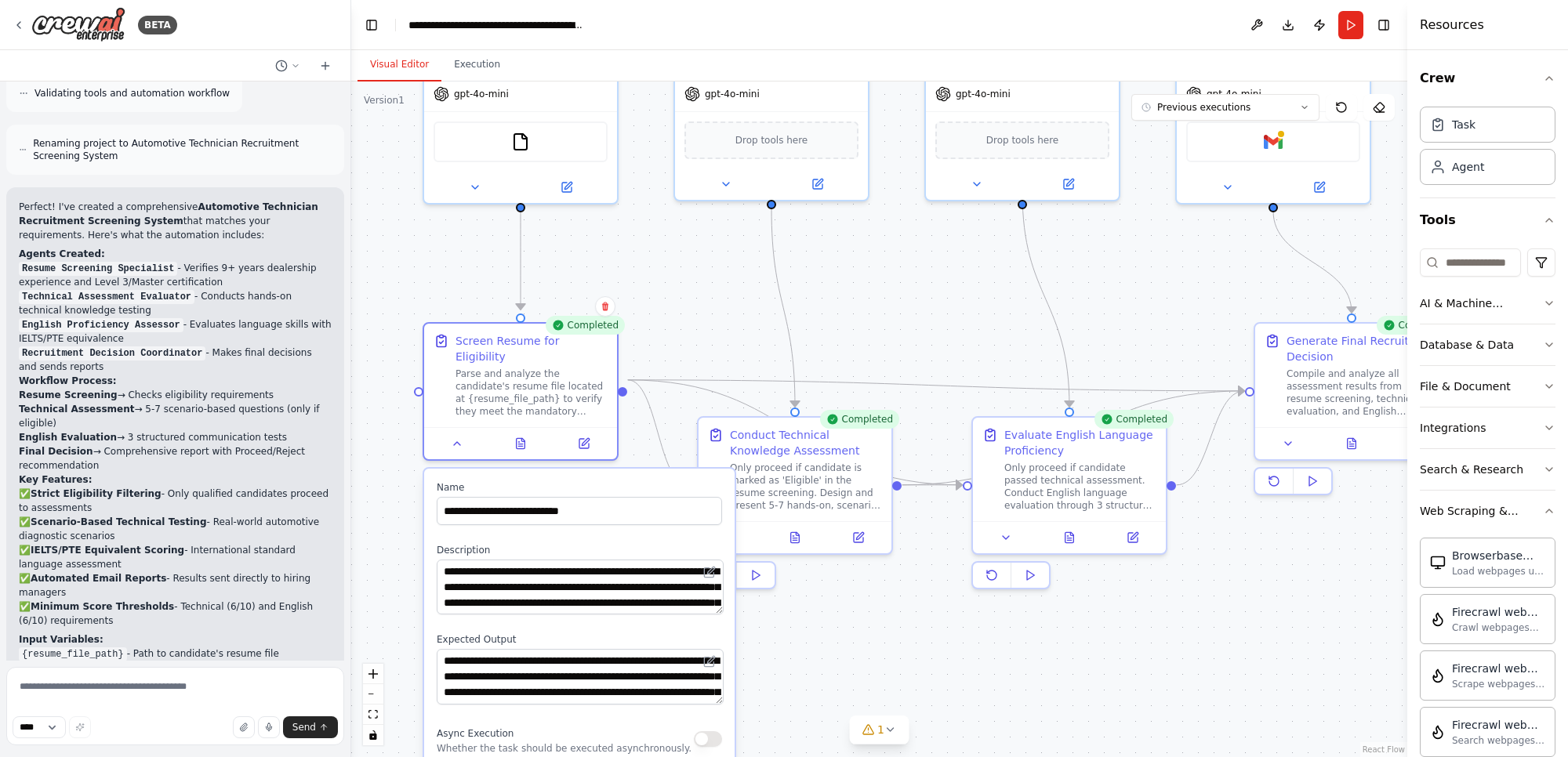
click at [355, 433] on div ".deletable-edge-delete-btn { width: 20px; height: 20px; border: 0px solid #ffff…" at bounding box center [878, 419] width 1056 height 675
click at [390, 451] on div ".deletable-edge-delete-btn { width: 20px; height: 20px; border: 0px solid #ffff…" at bounding box center [878, 419] width 1056 height 675
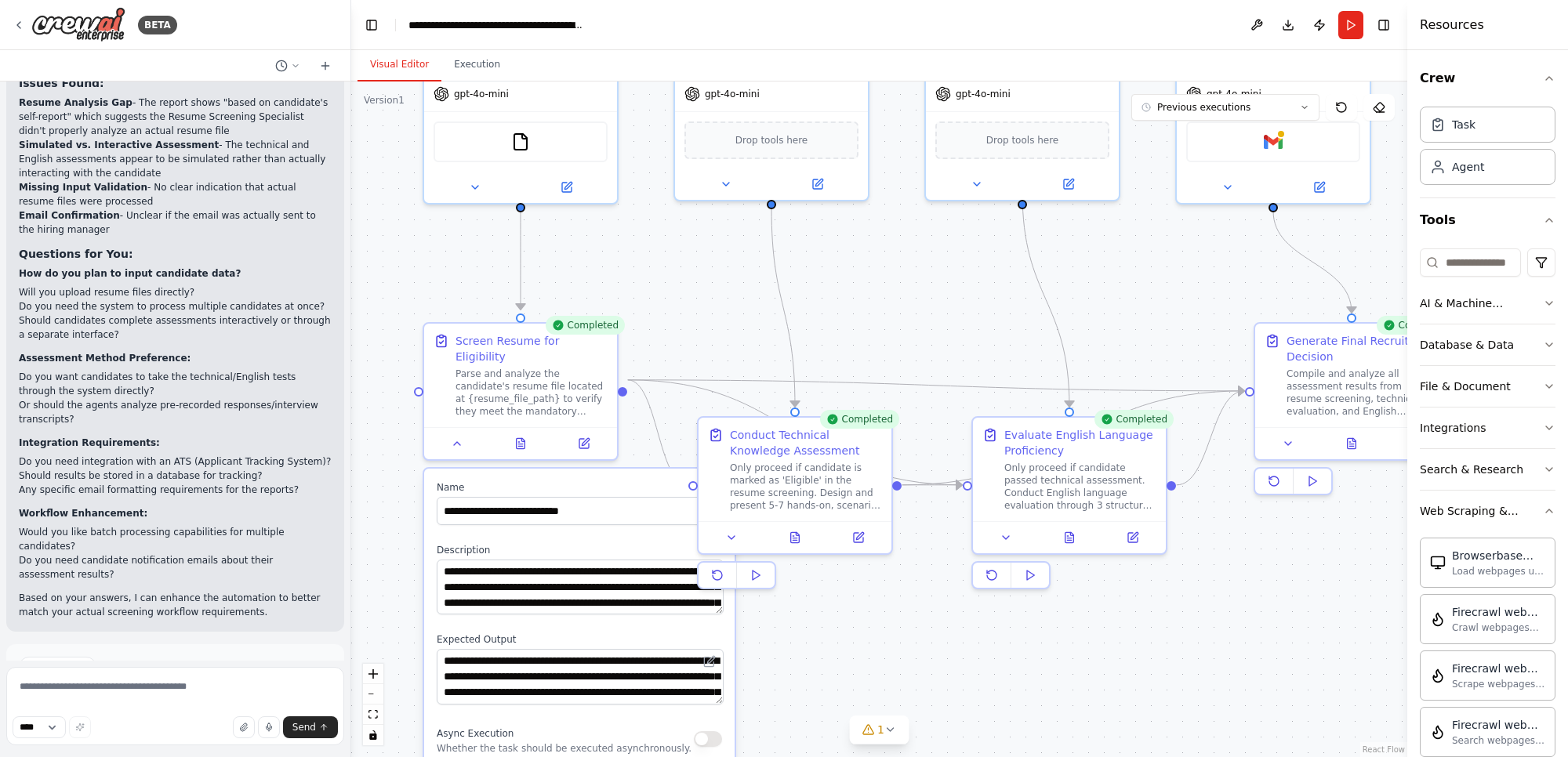
click at [595, 481] on label "Name" at bounding box center [579, 487] width 286 height 13
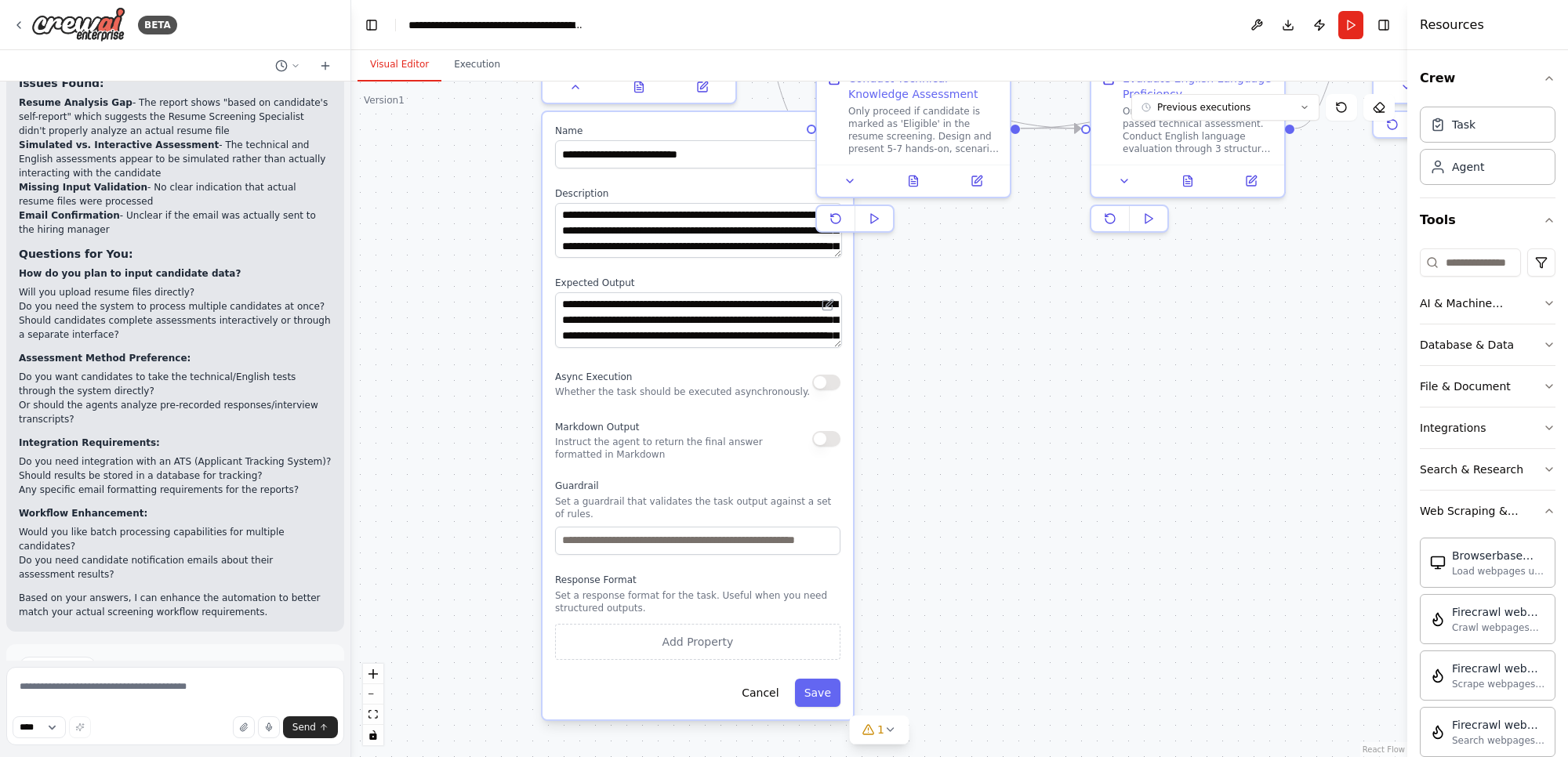
drag, startPoint x: 926, startPoint y: 366, endPoint x: 1044, endPoint y: 10, distance: 375.0
click at [1044, 10] on main "**********" at bounding box center [878, 378] width 1056 height 757
click at [772, 679] on button "Cancel" at bounding box center [760, 693] width 55 height 28
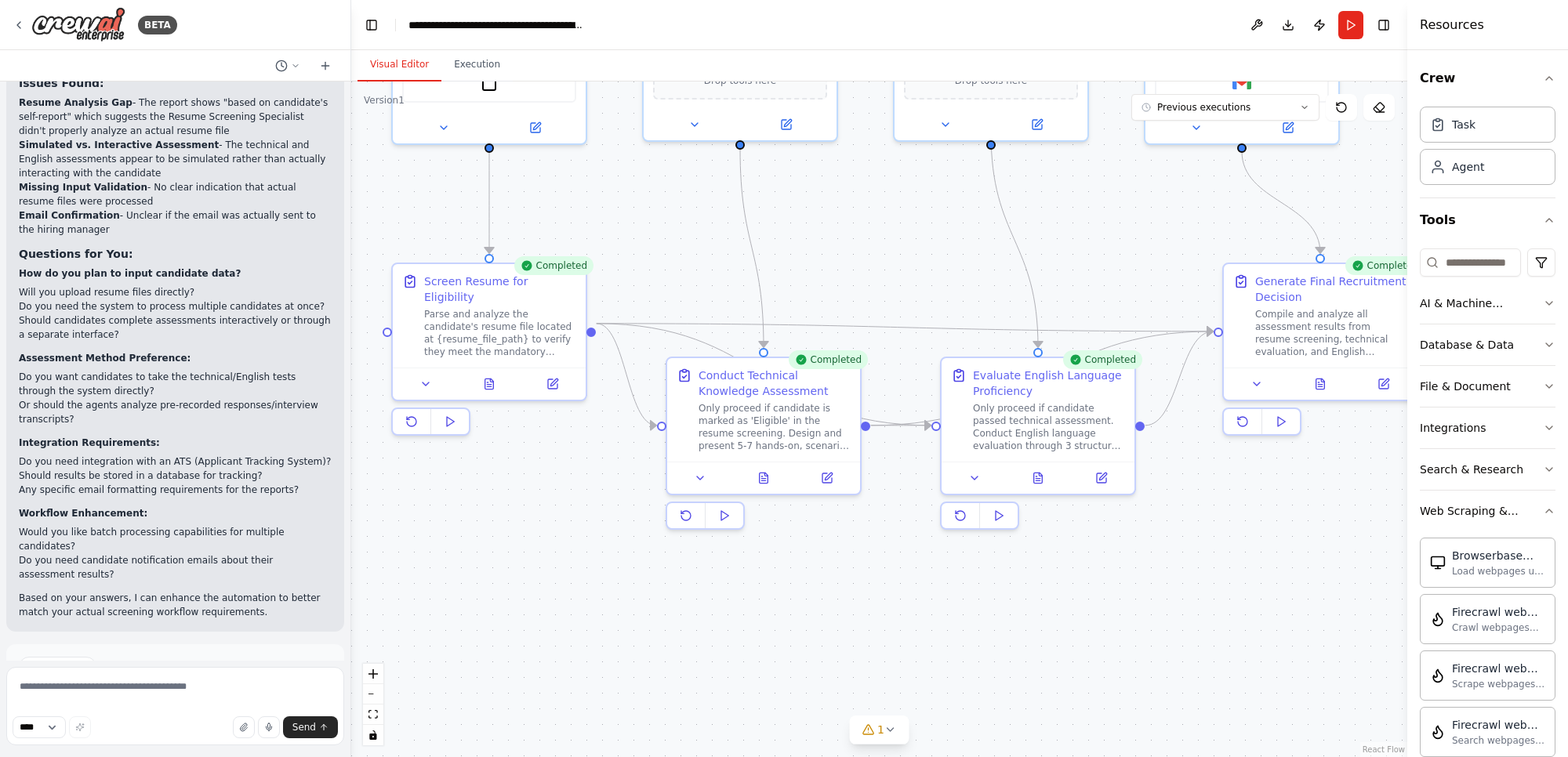
drag, startPoint x: 1083, startPoint y: 347, endPoint x: 934, endPoint y: 644, distance: 332.3
click at [934, 644] on div ".deletable-edge-delete-btn { width: 20px; height: 20px; border: 0px solid #ffff…" at bounding box center [878, 419] width 1056 height 675
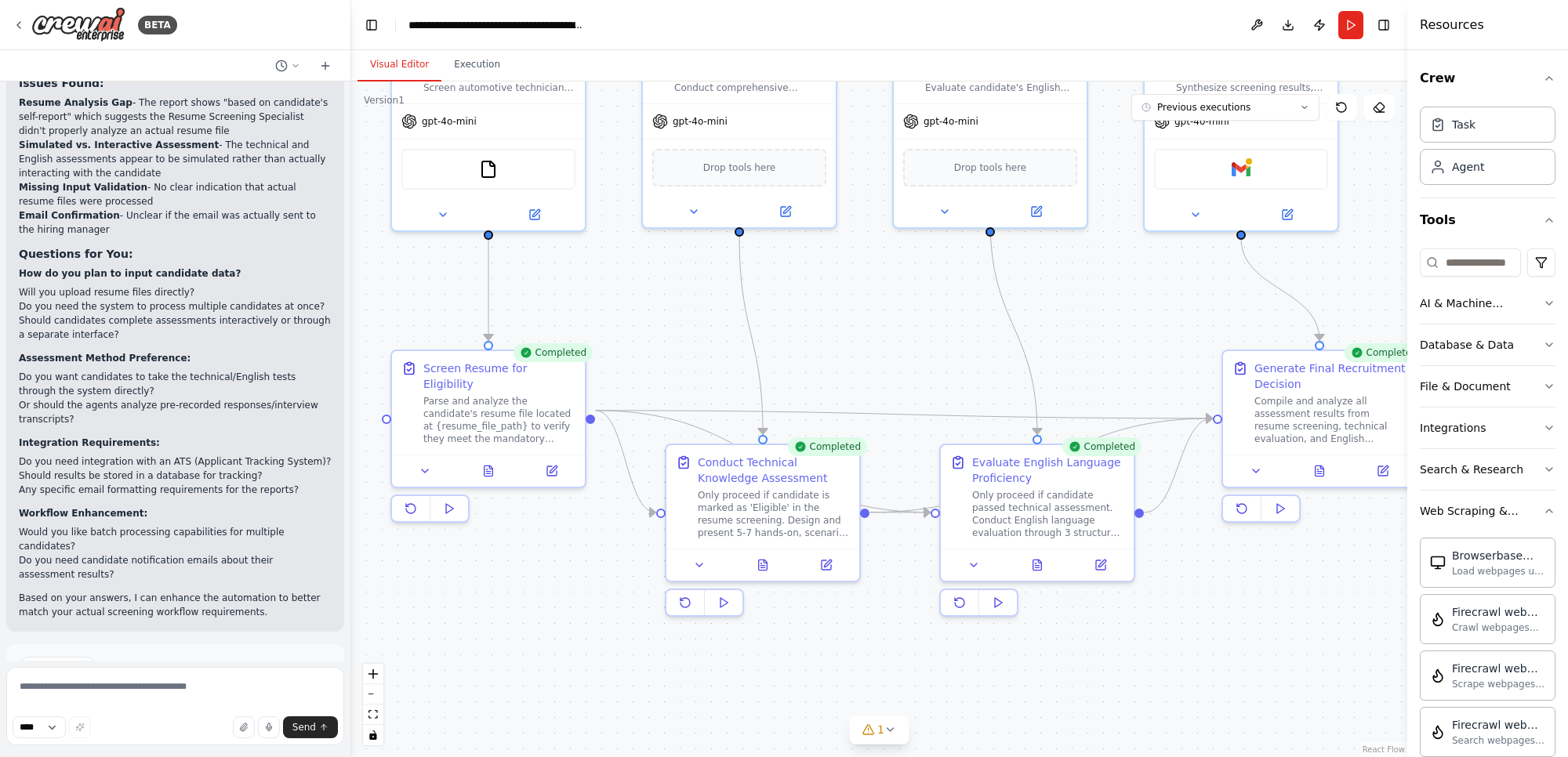
drag, startPoint x: 1237, startPoint y: 542, endPoint x: 1236, endPoint y: 630, distance: 88.0
click at [1236, 630] on div ".deletable-edge-delete-btn { width: 20px; height: 20px; border: 0px solid #ffff…" at bounding box center [878, 419] width 1056 height 675
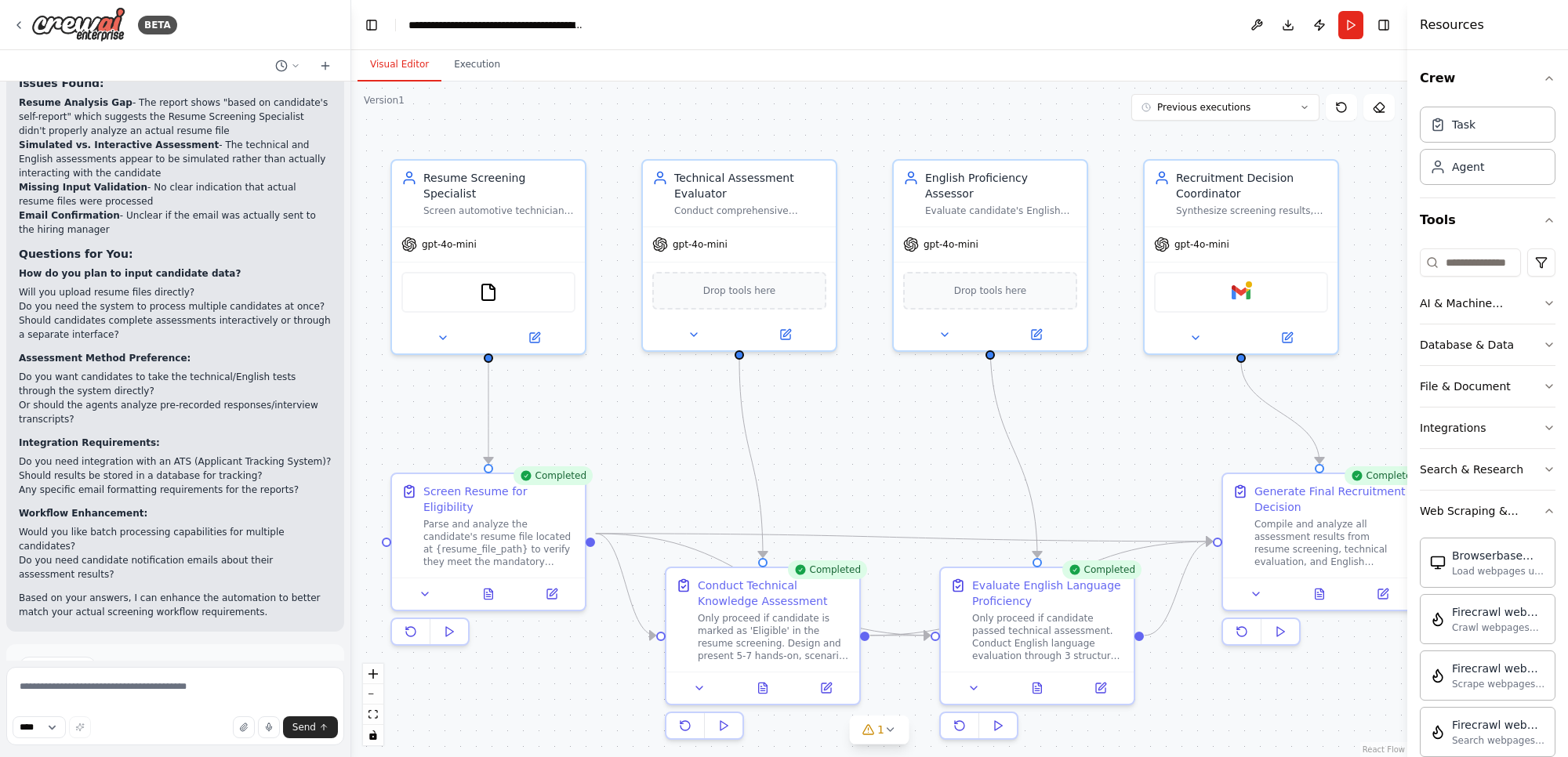
drag, startPoint x: 1096, startPoint y: 643, endPoint x: 1096, endPoint y: 767, distance: 124.0
click at [1096, 757] on html "BETA Here’s a structured effective prompt you can use in [URL] to build an agen…" at bounding box center [784, 378] width 1568 height 757
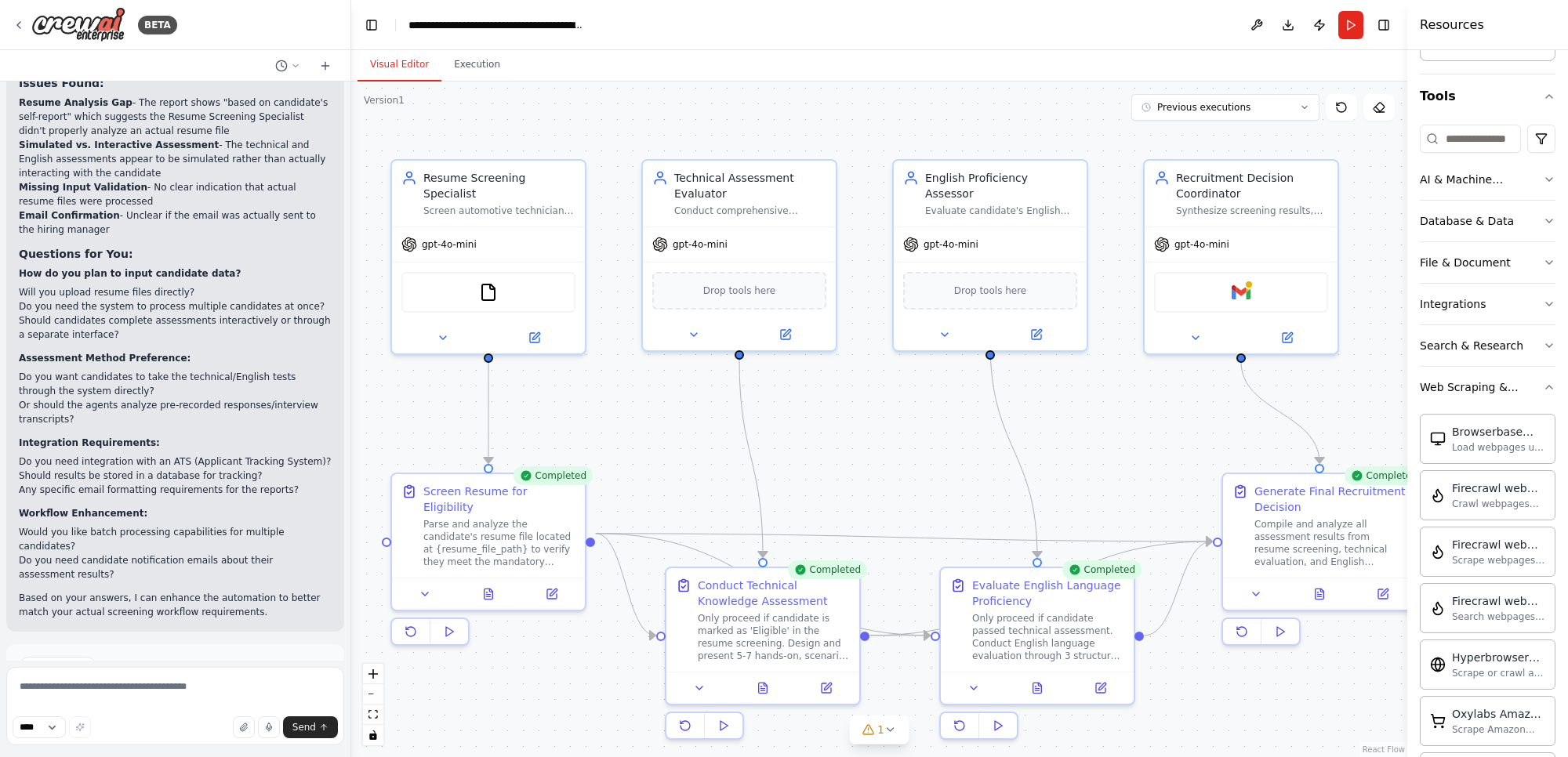
scroll to position [0, 0]
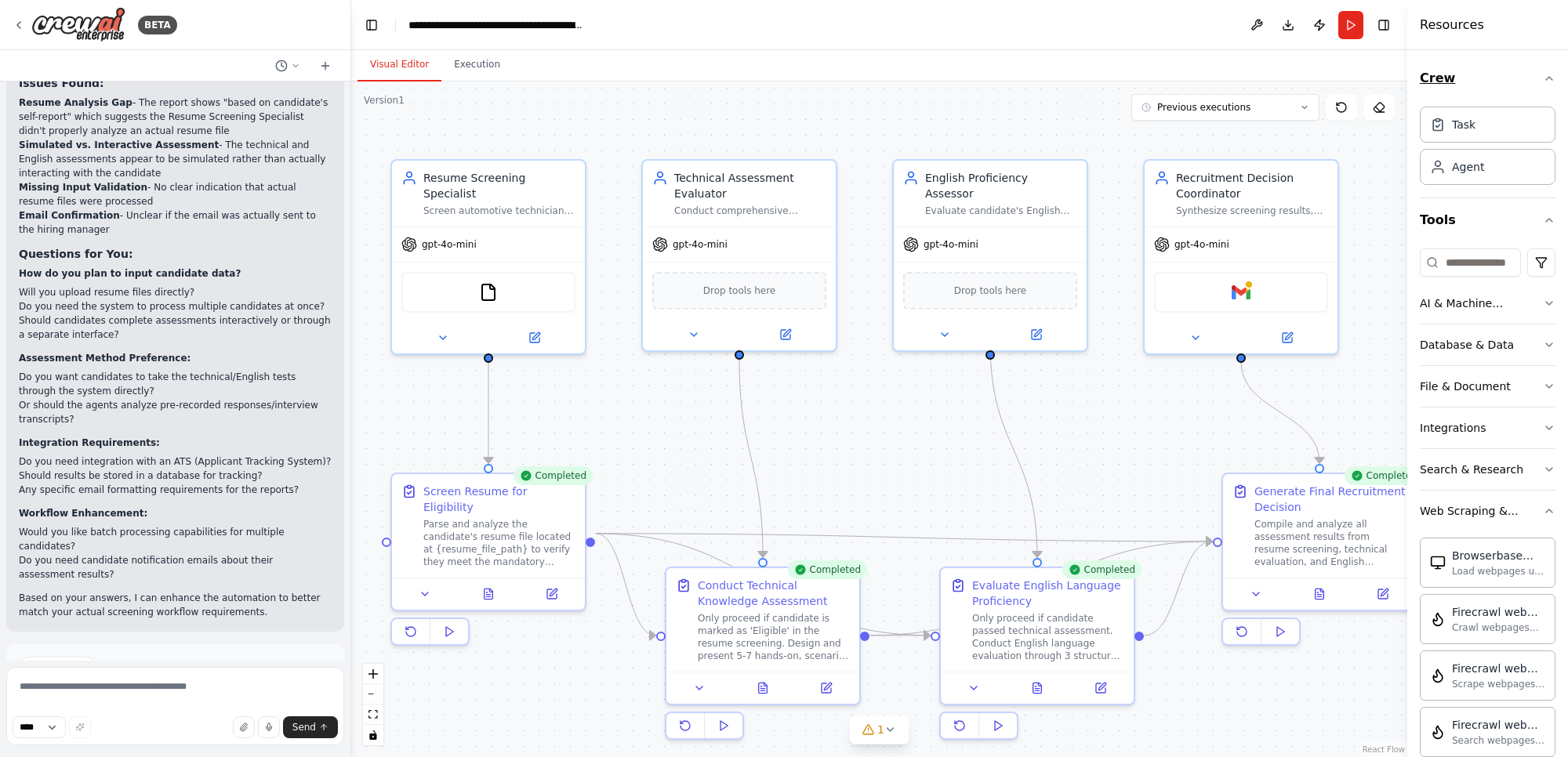
click at [1546, 79] on icon "button" at bounding box center [1549, 78] width 6 height 3
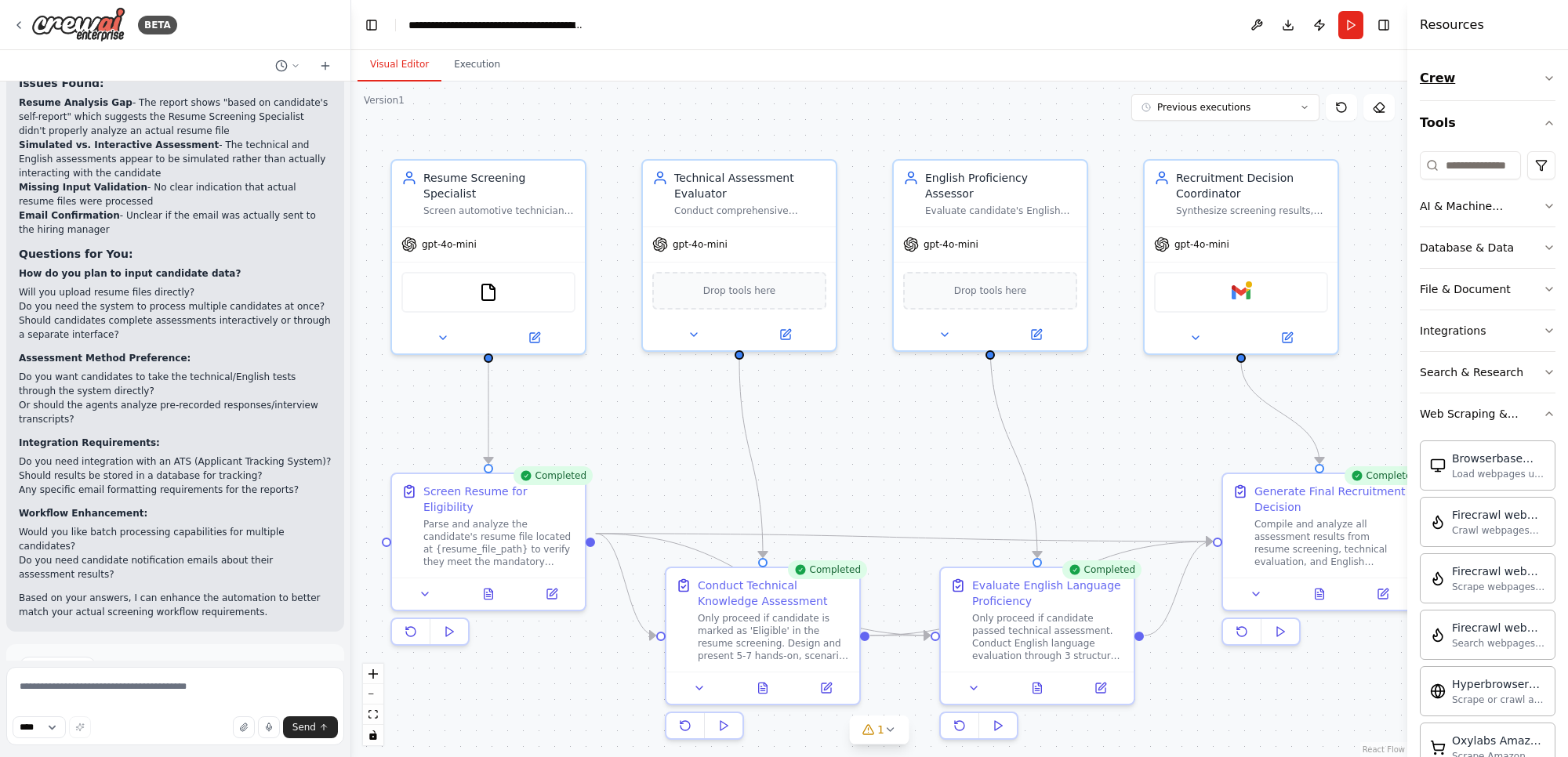
click at [1543, 79] on icon "button" at bounding box center [1549, 78] width 13 height 13
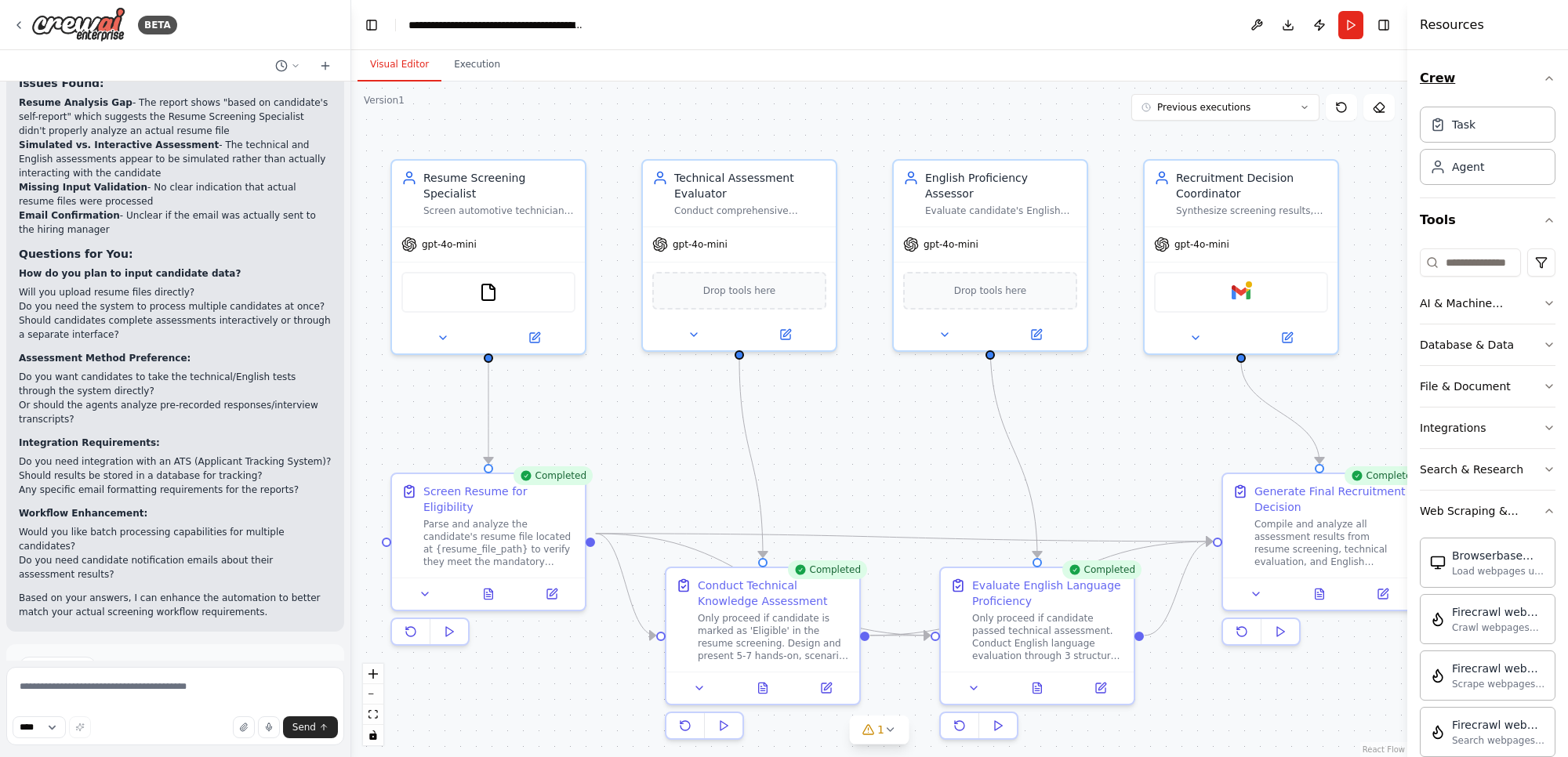
click at [1546, 79] on icon "button" at bounding box center [1549, 78] width 6 height 3
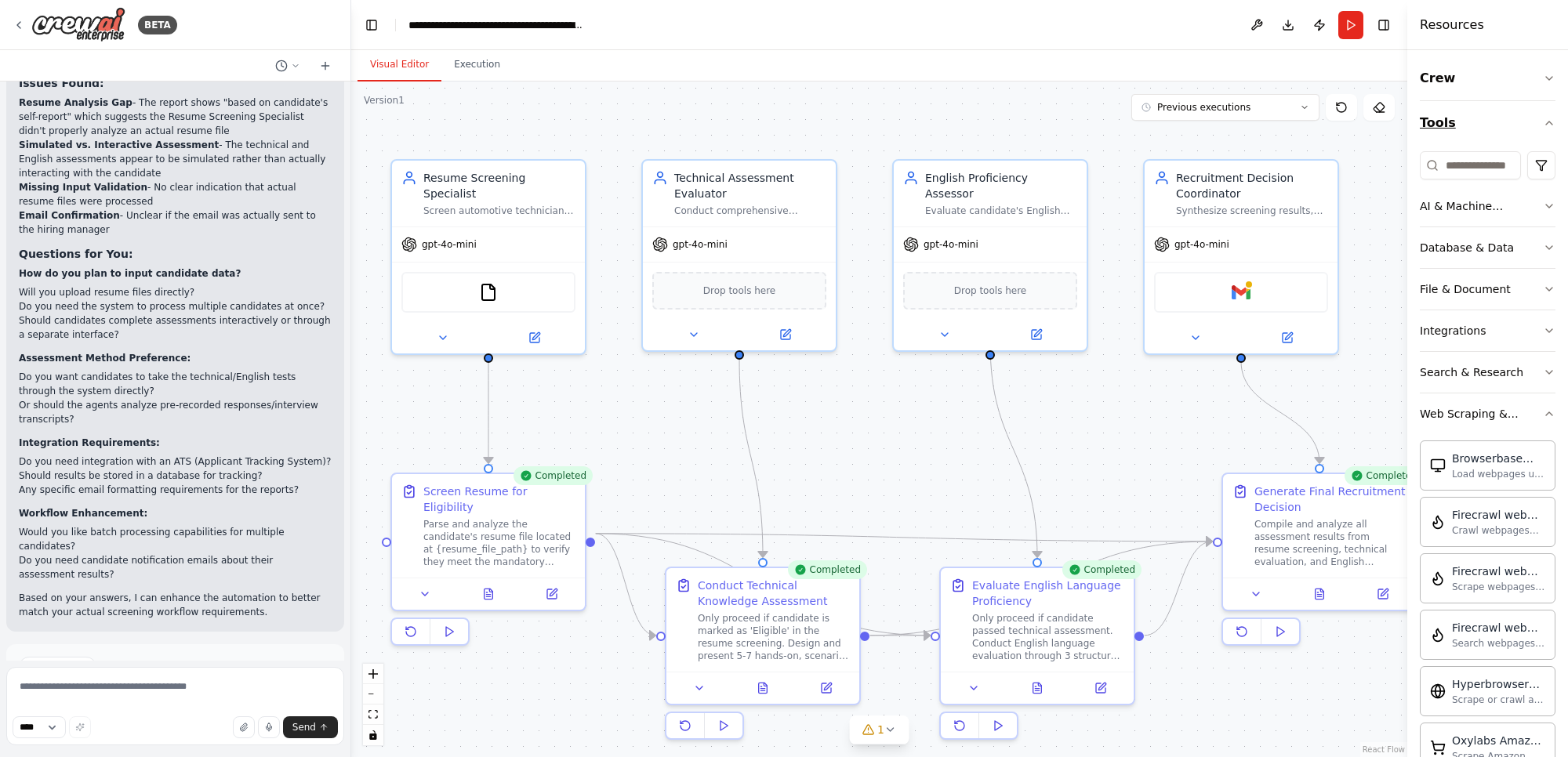
click at [1543, 123] on icon "button" at bounding box center [1549, 122] width 13 height 13
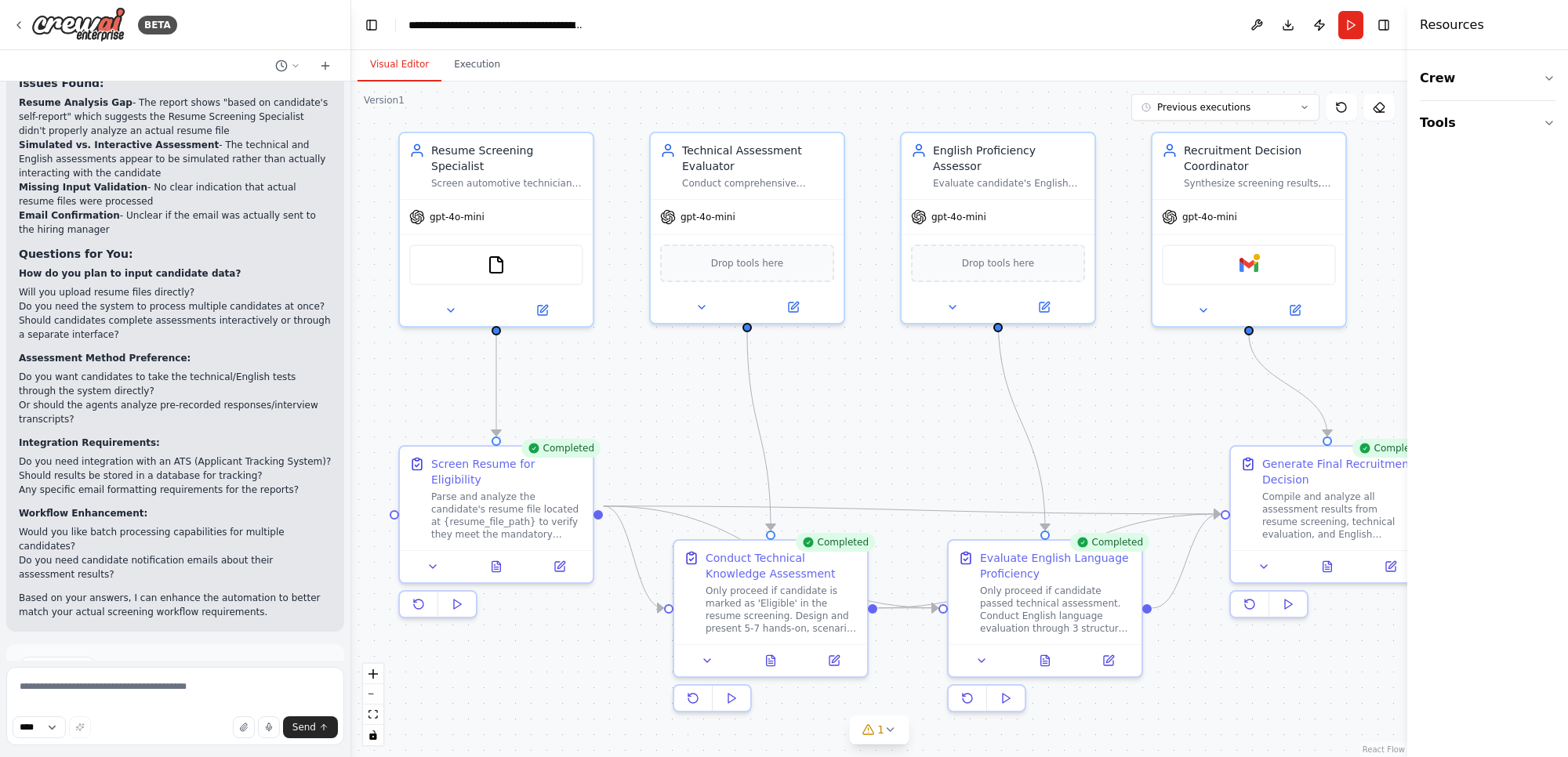
drag, startPoint x: 1378, startPoint y: 338, endPoint x: 1385, endPoint y: 310, distance: 28.9
click at [1385, 310] on div ".deletable-edge-delete-btn { width: 20px; height: 20px; border: 0px solid #ffff…" at bounding box center [878, 419] width 1056 height 675
click at [891, 729] on icon at bounding box center [890, 730] width 6 height 3
